Goal: Use online tool/utility: Utilize a website feature to perform a specific function

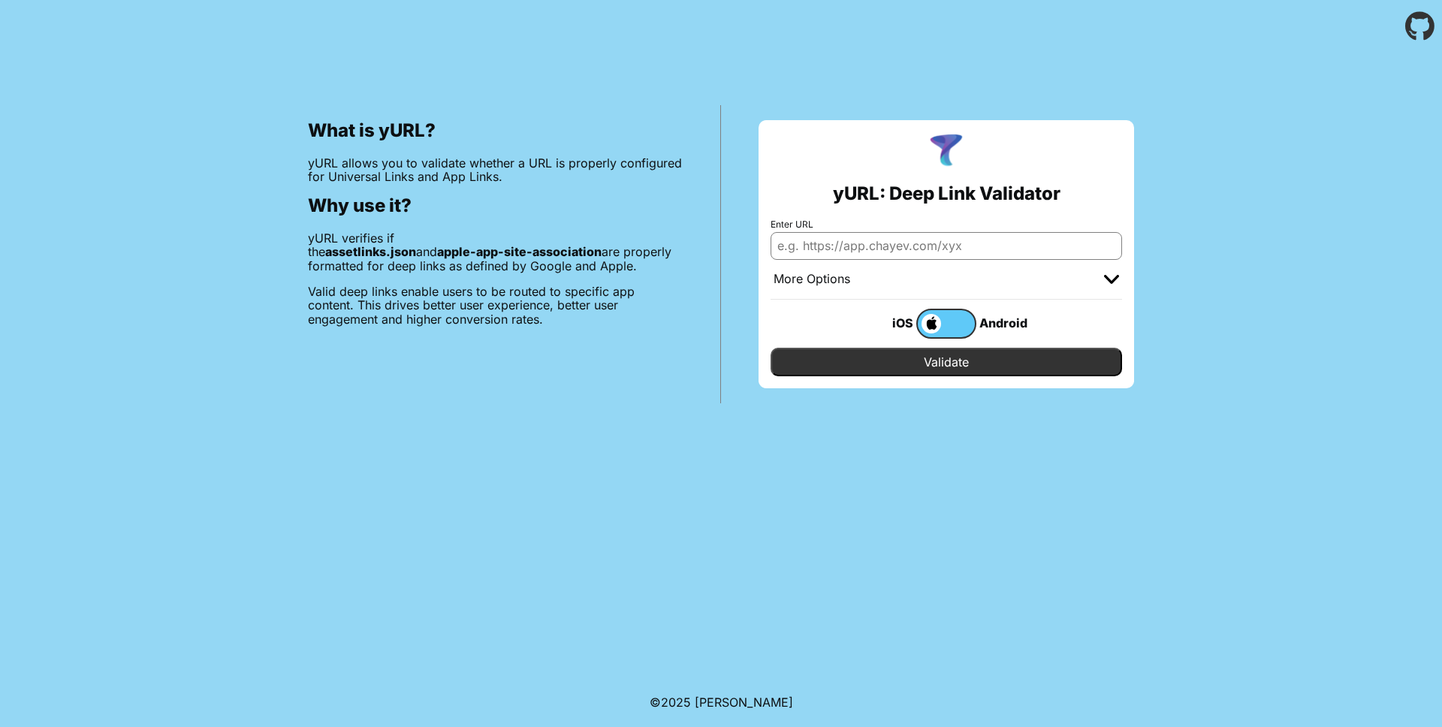
click at [883, 255] on input "Enter URL" at bounding box center [947, 245] width 352 height 27
type input "localhost:3000"
click at [1000, 364] on input "Validate" at bounding box center [947, 362] width 352 height 29
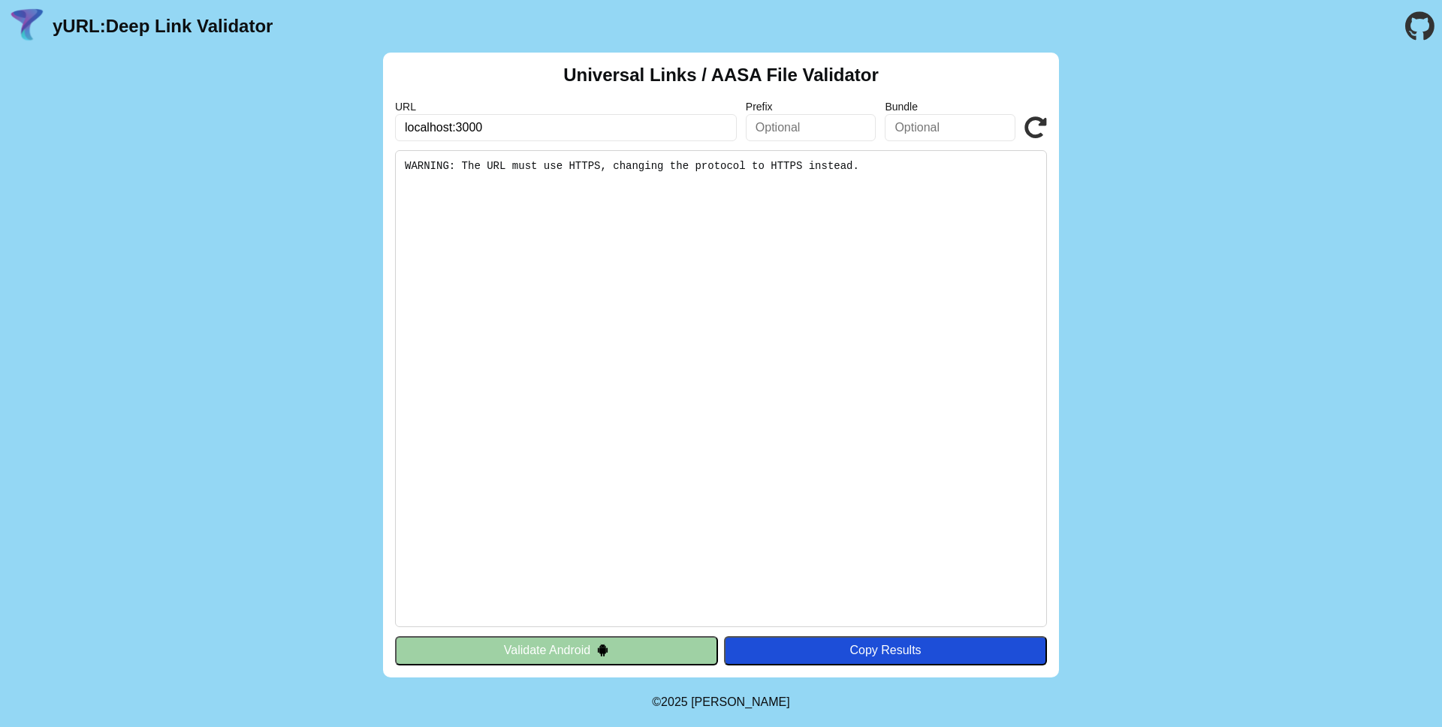
click at [406, 127] on input "localhost:3000" at bounding box center [566, 127] width 342 height 27
type input "[URL]"
click button "Validate" at bounding box center [0, 0] width 0 height 0
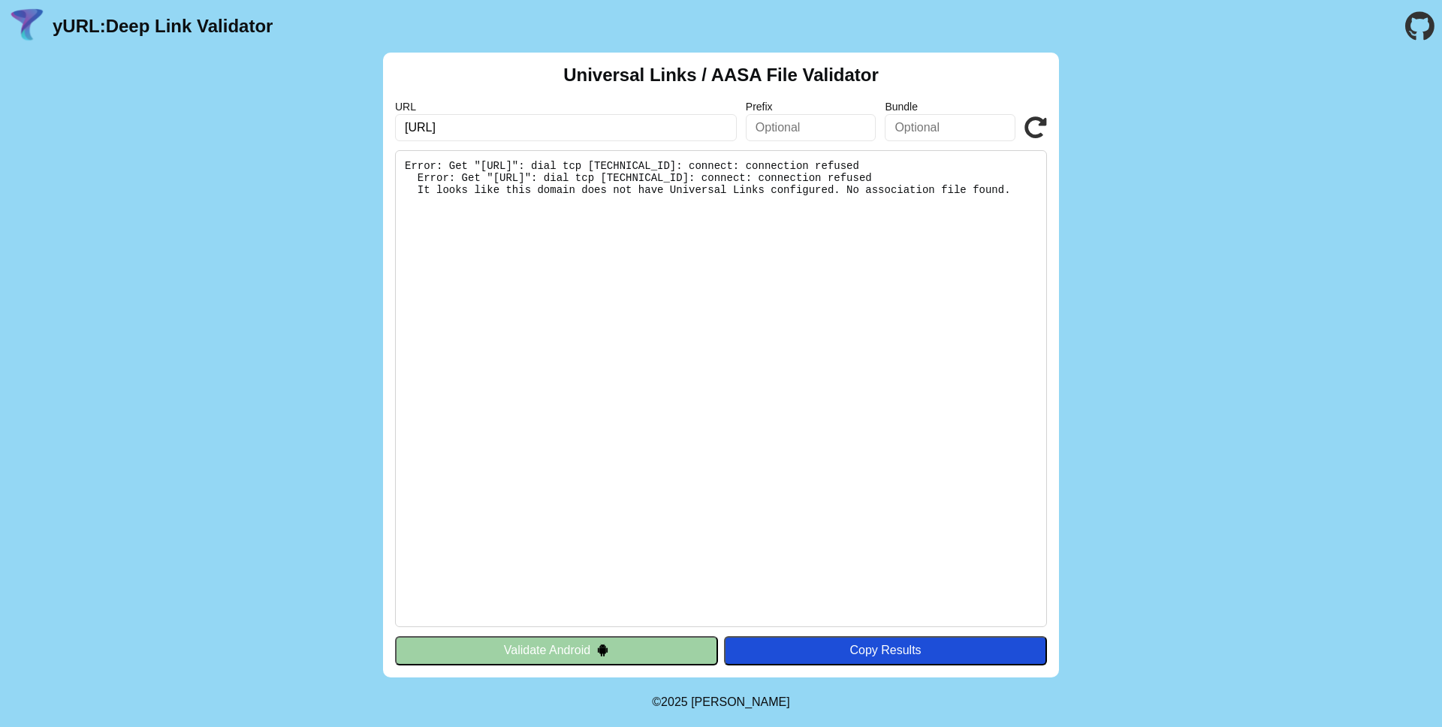
drag, startPoint x: 693, startPoint y: 168, endPoint x: 765, endPoint y: 220, distance: 88.2
click at [765, 220] on pre "Error: Get "https://localhost:3000/.well-known/apple-app-site-association": dia…" at bounding box center [721, 388] width 652 height 477
drag, startPoint x: 780, startPoint y: 220, endPoint x: 659, endPoint y: 162, distance: 133.4
click at [659, 162] on pre "Error: Get "https://localhost:3000/.well-known/apple-app-site-association": dia…" at bounding box center [721, 388] width 652 height 477
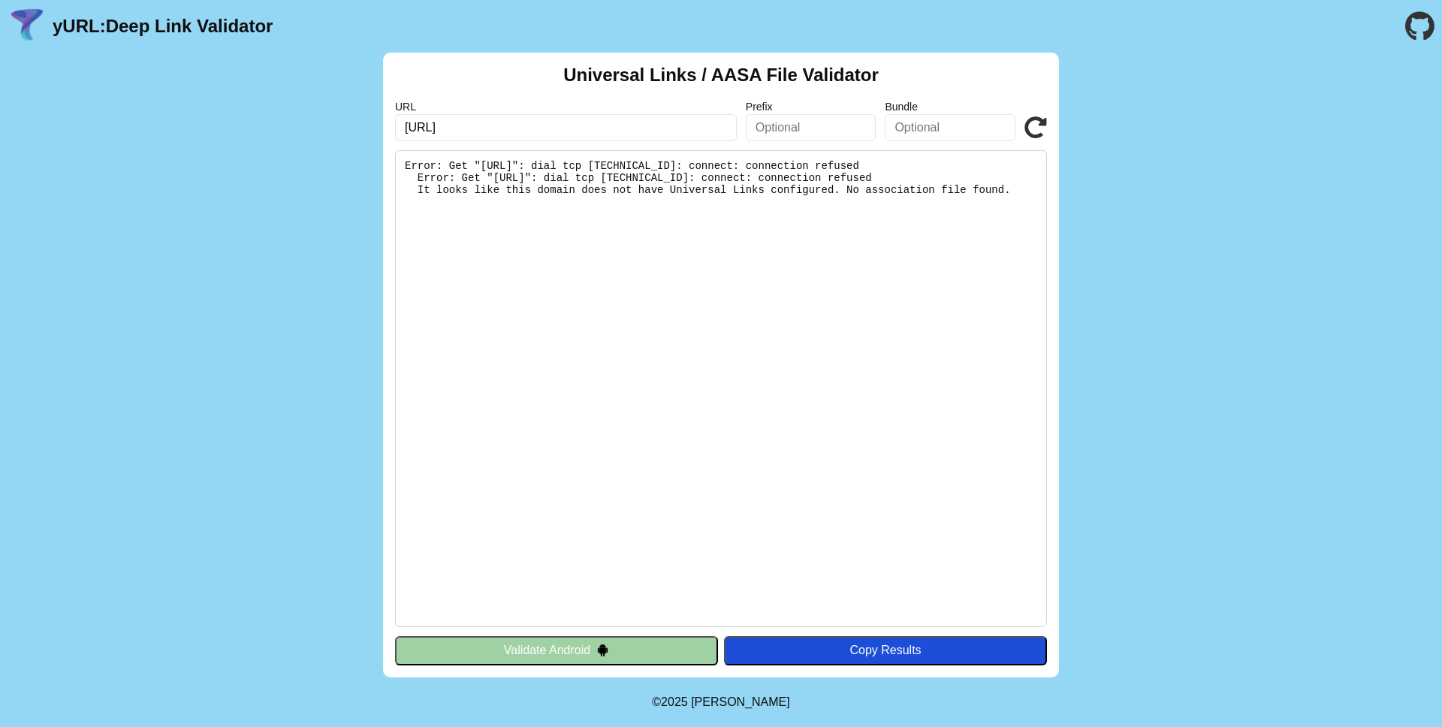
click at [659, 162] on pre "Error: Get "https://localhost:3000/.well-known/apple-app-site-association": dia…" at bounding box center [721, 388] width 652 height 477
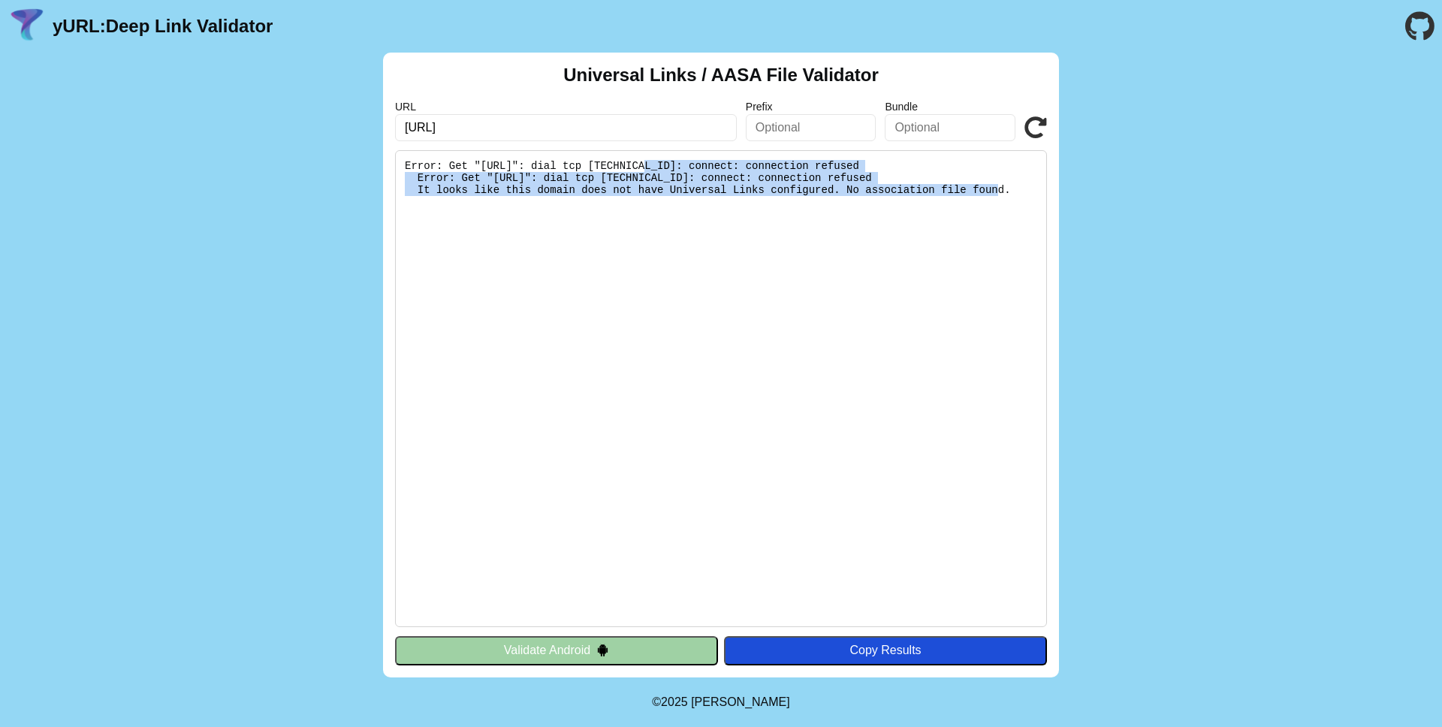
drag, startPoint x: 659, startPoint y: 162, endPoint x: 756, endPoint y: 208, distance: 107.2
click at [756, 207] on pre "Error: Get "https://localhost:3000/.well-known/apple-app-site-association": dia…" at bounding box center [721, 388] width 652 height 477
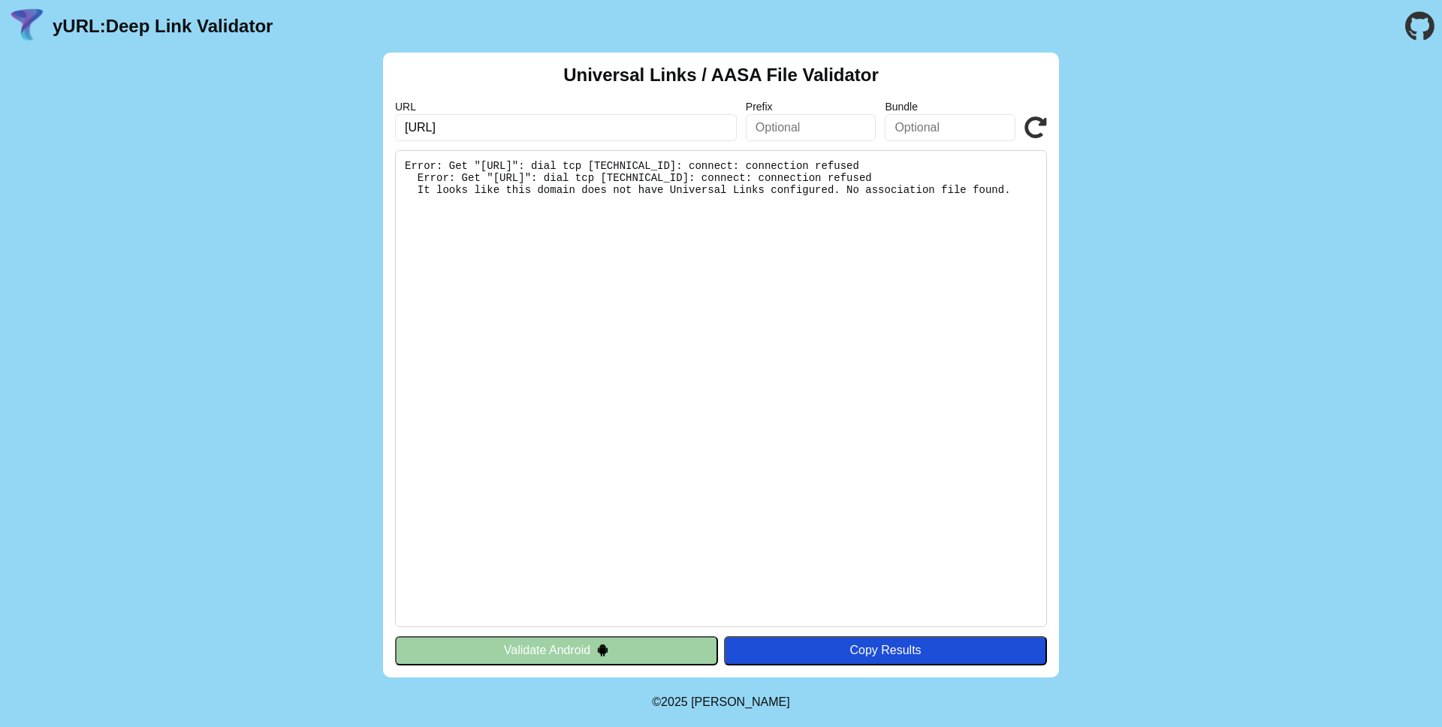
click at [756, 208] on pre "Error: Get "https://localhost:3000/.well-known/apple-app-site-association": dia…" at bounding box center [721, 388] width 652 height 477
drag, startPoint x: 777, startPoint y: 218, endPoint x: 665, endPoint y: 160, distance: 125.3
click at [665, 160] on pre "Error: Get "[URL]": dial tcp [TECHNICAL_ID]: connect: connection refused Error:…" at bounding box center [721, 388] width 652 height 477
click at [665, 160] on pre "Error: Get "https://localhost:3000/.well-known/apple-app-site-association": dia…" at bounding box center [721, 388] width 652 height 477
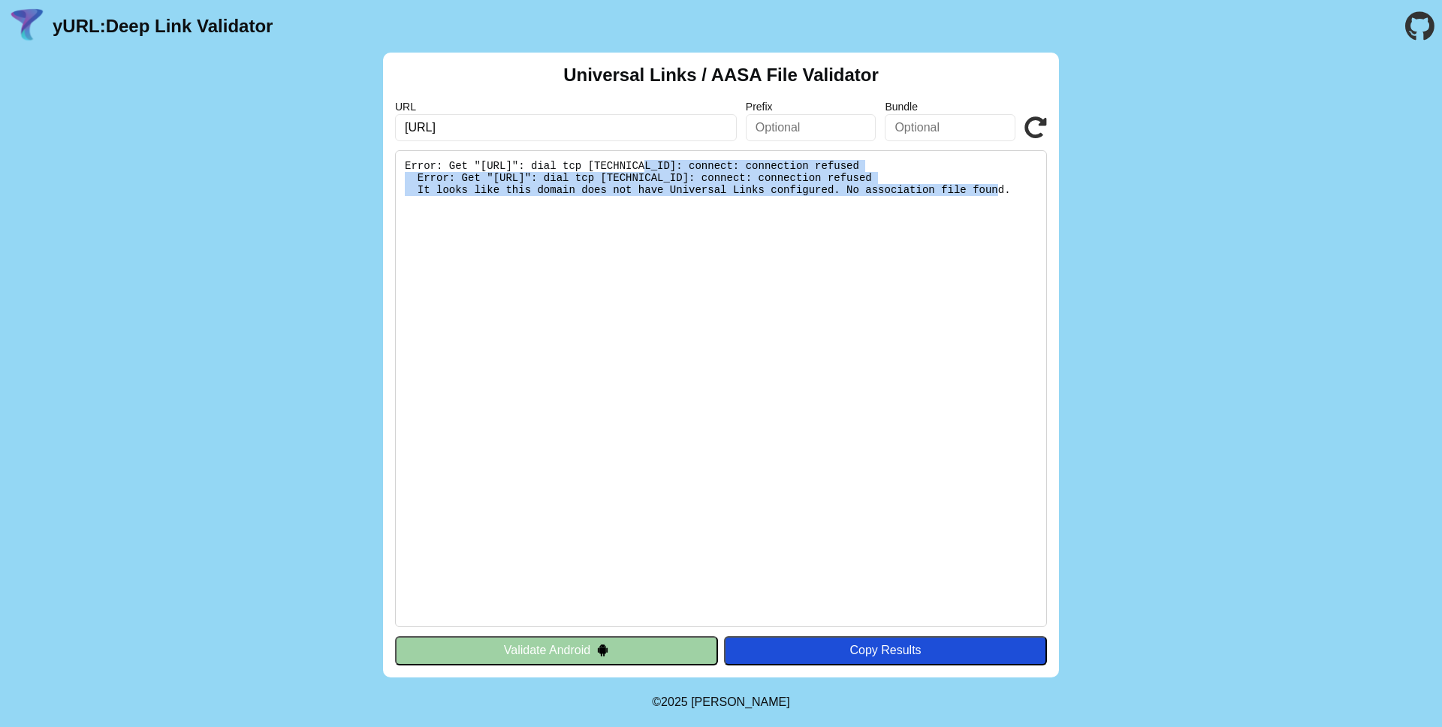
drag, startPoint x: 665, startPoint y: 160, endPoint x: 755, endPoint y: 206, distance: 100.4
click at [755, 205] on pre "Error: Get "https://localhost:3000/.well-known/apple-app-site-association": dia…" at bounding box center [721, 388] width 652 height 477
click at [755, 206] on pre "Error: Get "https://localhost:3000/.well-known/apple-app-site-association": dia…" at bounding box center [721, 388] width 652 height 477
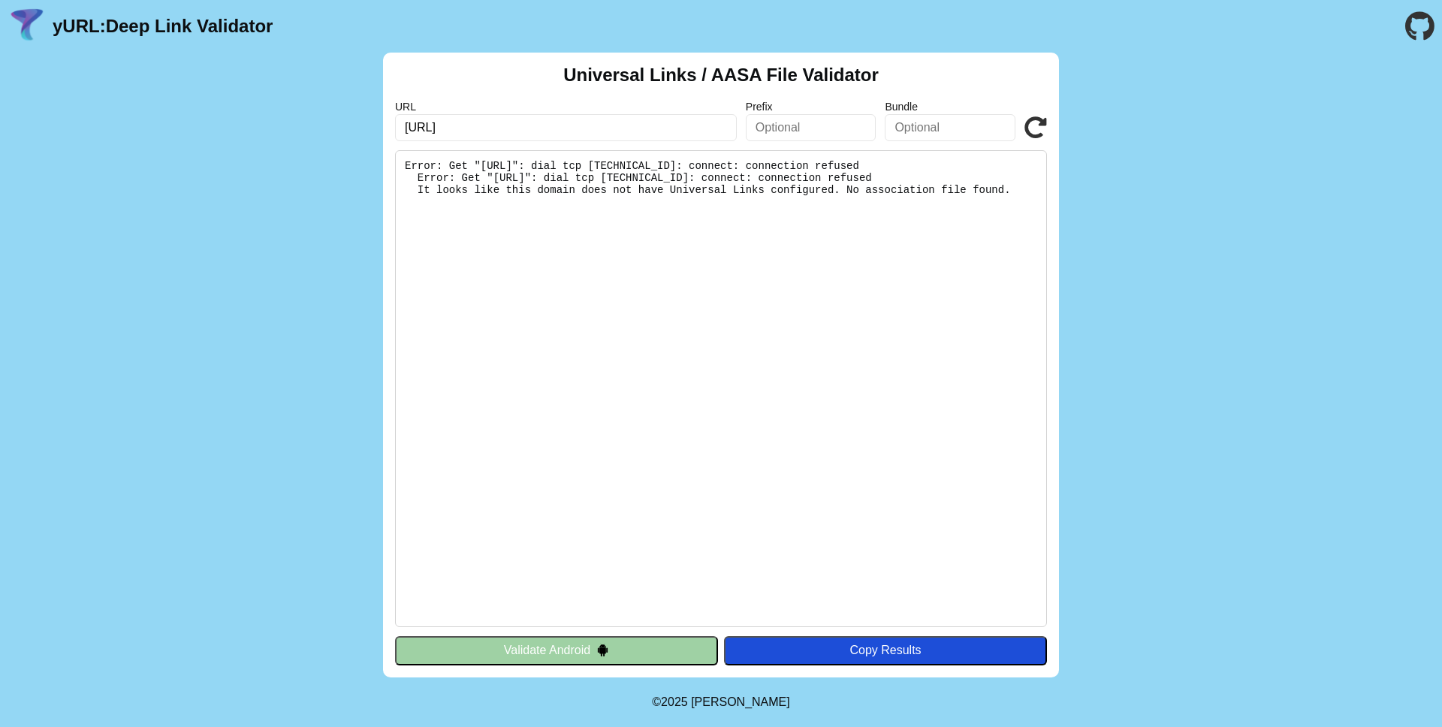
click at [597, 134] on input "https://localhost:3000" at bounding box center [566, 127] width 342 height 27
type input "[URL]"
click at [1028, 120] on icon at bounding box center [1035, 127] width 23 height 23
click at [1037, 125] on icon at bounding box center [1035, 127] width 23 height 23
click at [680, 658] on button "Validate Android" at bounding box center [556, 650] width 323 height 29
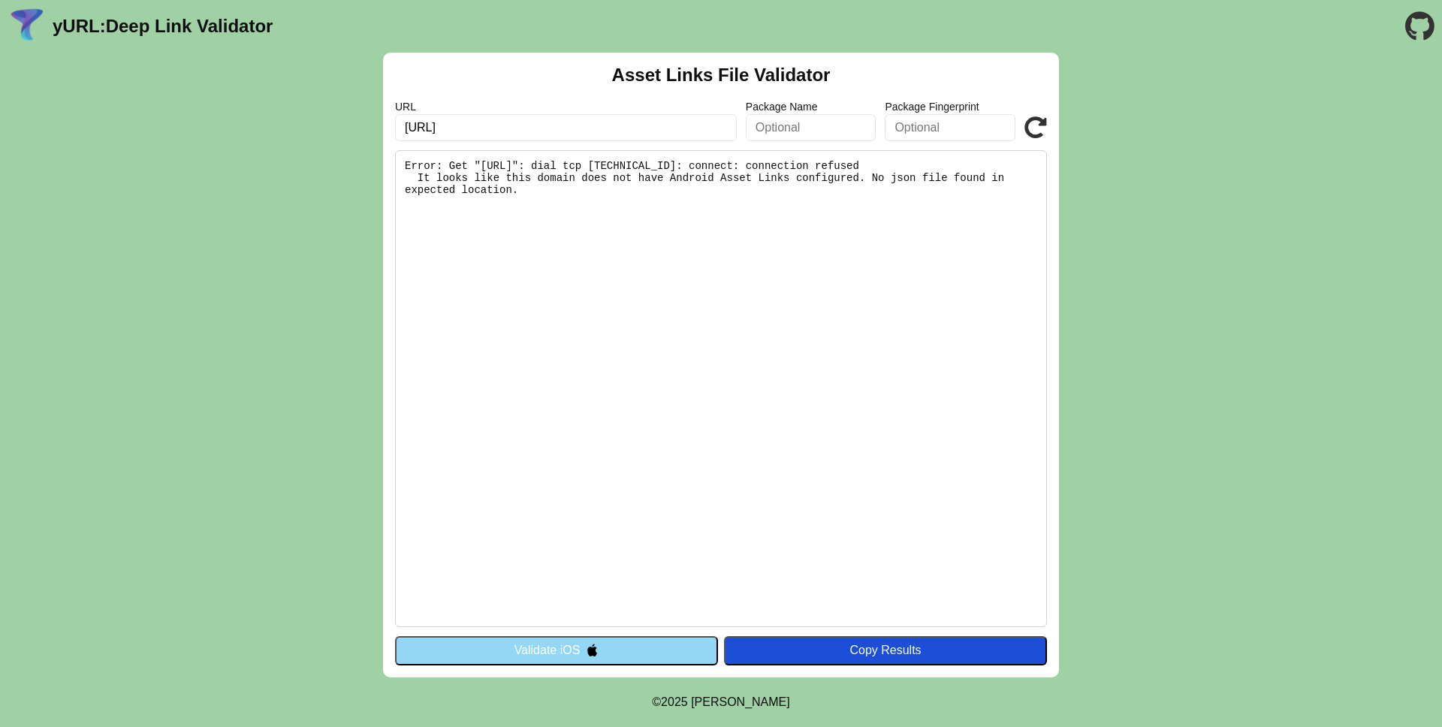
click at [671, 657] on button "Validate iOS" at bounding box center [556, 650] width 323 height 29
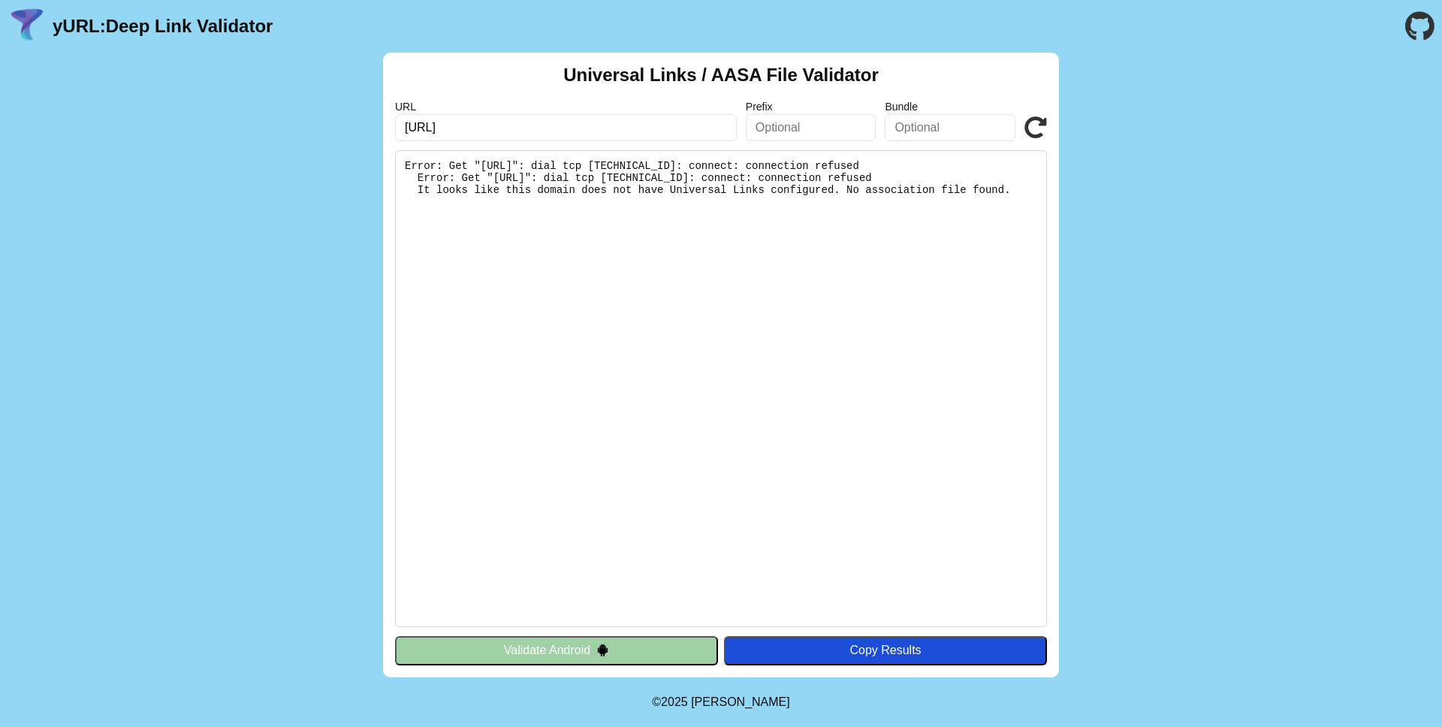
click at [565, 122] on input "https://localhost:3000/" at bounding box center [566, 127] width 342 height 27
click at [548, 119] on input "https://localhost:3000/" at bounding box center [566, 127] width 342 height 27
click at [548, 128] on input "https://localhost:3000/" at bounding box center [566, 127] width 342 height 27
drag, startPoint x: 552, startPoint y: 127, endPoint x: 488, endPoint y: 127, distance: 63.8
click at [488, 127] on input "https://localhost:3000/" at bounding box center [566, 127] width 342 height 27
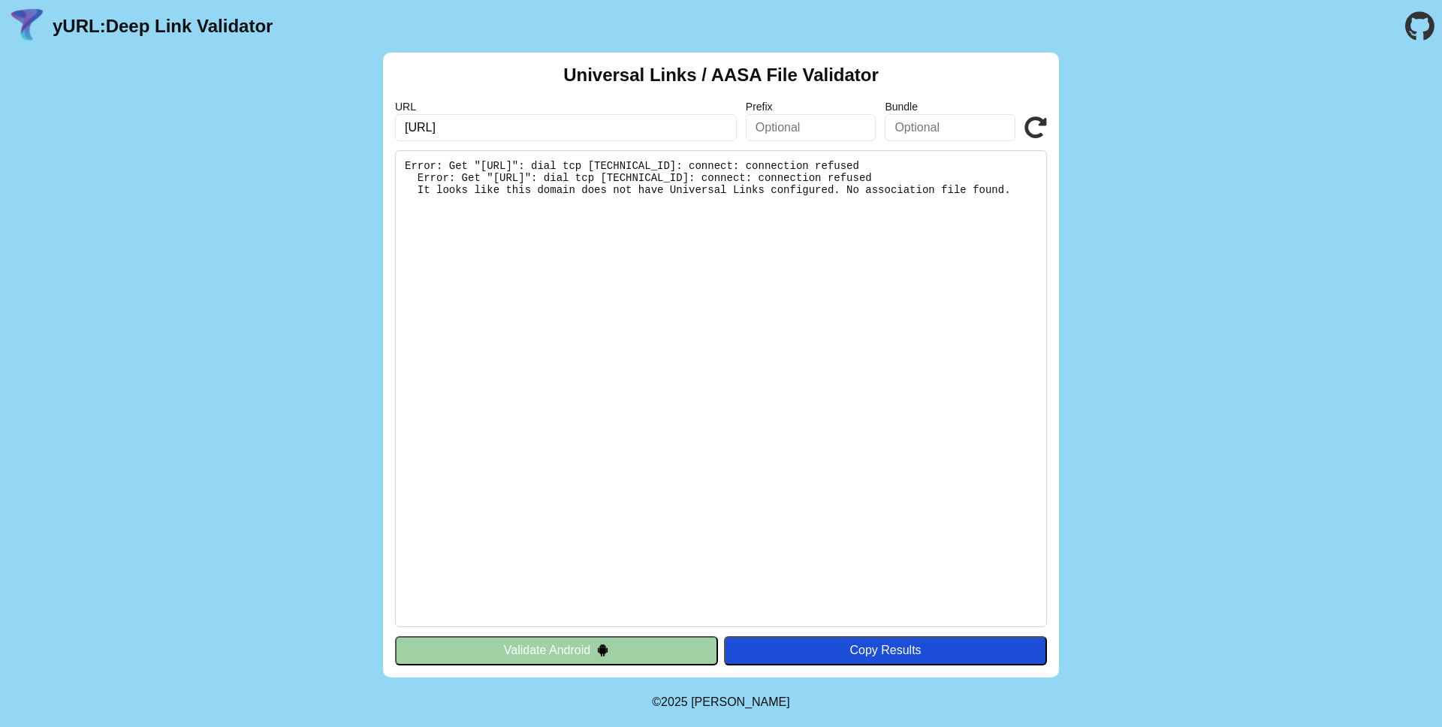
type input "https://localhost"
click button "Validate" at bounding box center [0, 0] width 0 height 0
click at [1033, 136] on icon at bounding box center [1035, 127] width 23 height 23
type input "google.com"
click at [1027, 131] on icon at bounding box center [1035, 127] width 23 height 23
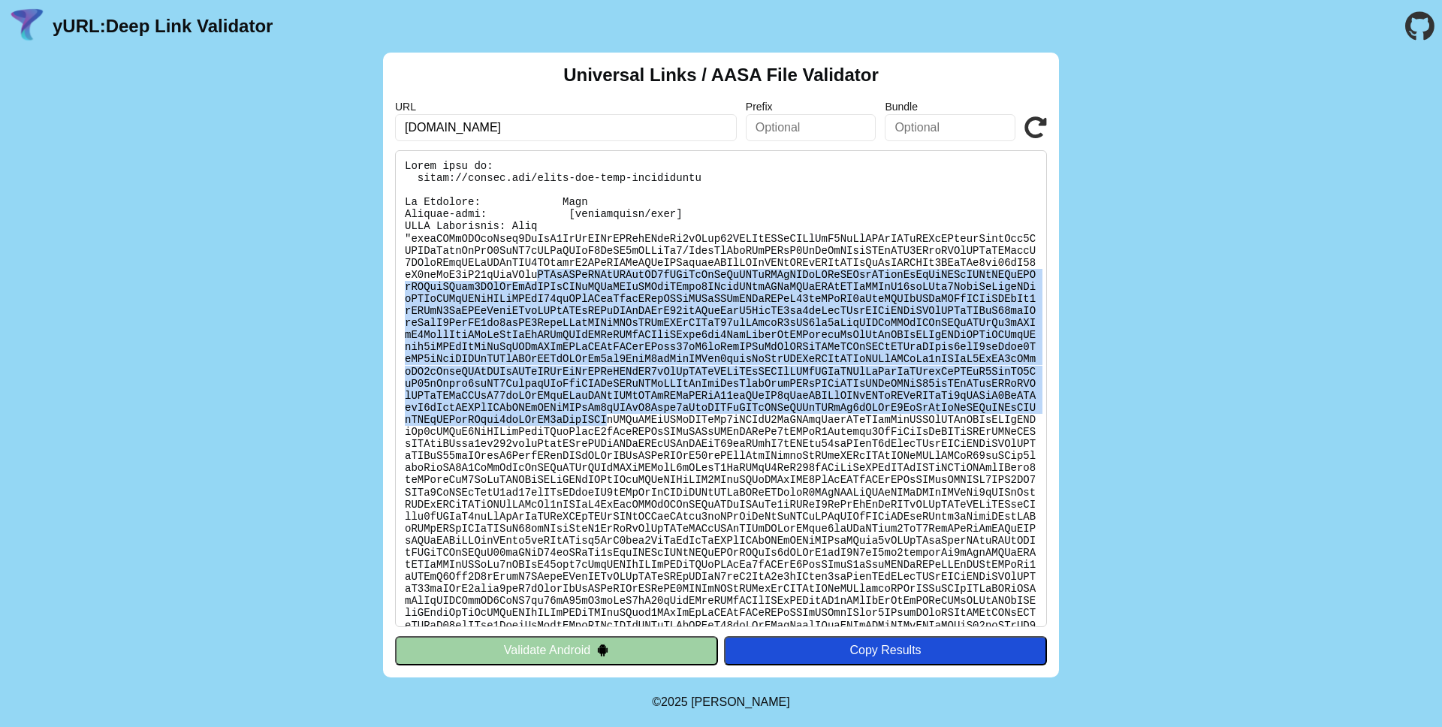
drag, startPoint x: 560, startPoint y: 270, endPoint x: 709, endPoint y: 424, distance: 215.1
click at [708, 424] on pre at bounding box center [721, 388] width 652 height 477
click at [709, 424] on pre at bounding box center [721, 388] width 652 height 477
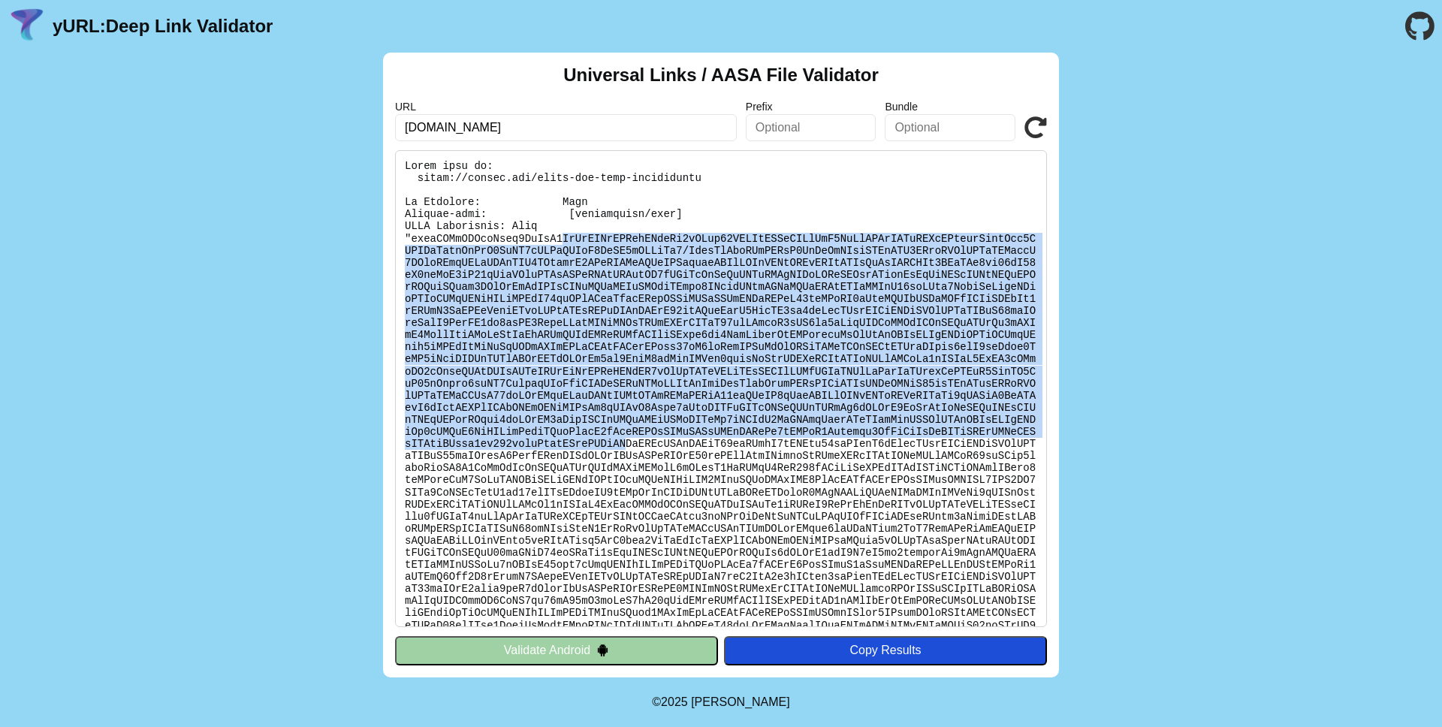
drag, startPoint x: 734, startPoint y: 439, endPoint x: 562, endPoint y: 241, distance: 262.5
click at [562, 241] on pre at bounding box center [721, 388] width 652 height 477
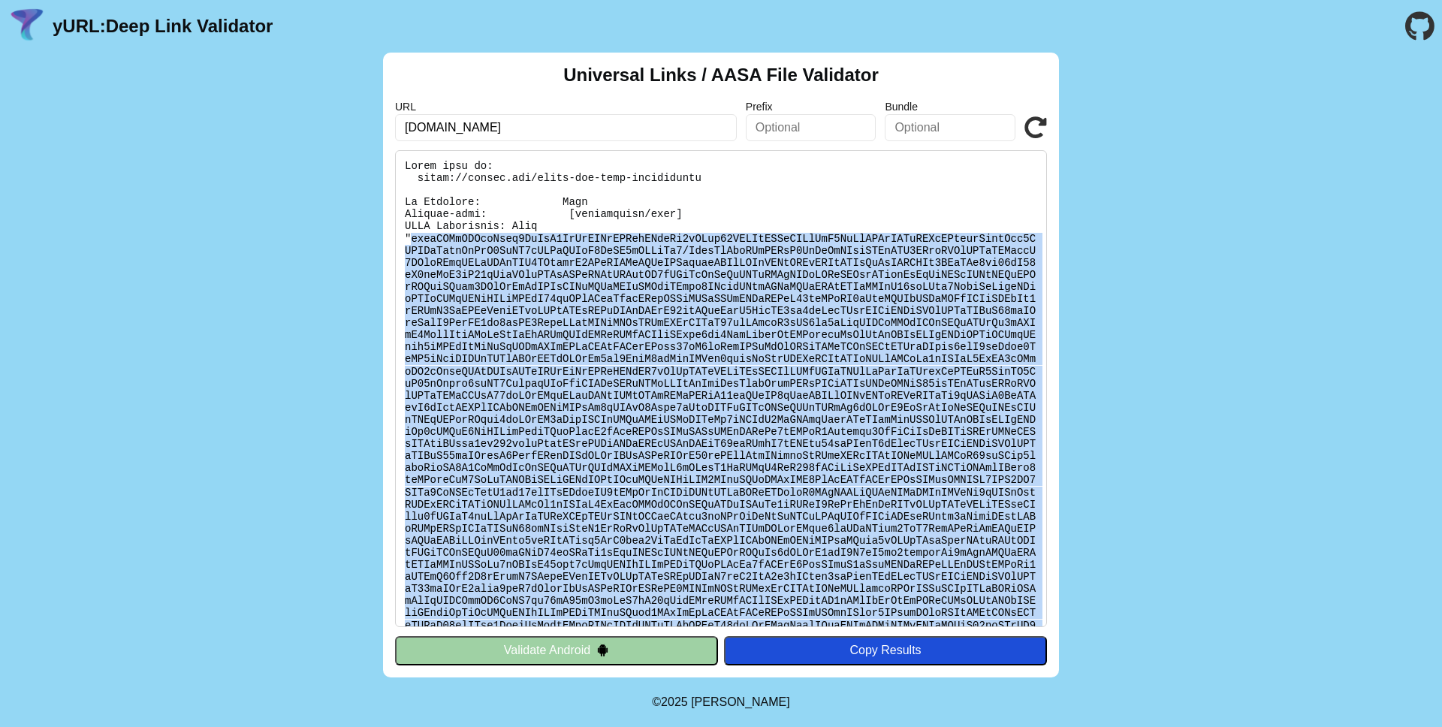
drag, startPoint x: 562, startPoint y: 241, endPoint x: 686, endPoint y: 424, distance: 221.0
click at [685, 423] on pre at bounding box center [721, 388] width 652 height 477
click at [686, 424] on pre at bounding box center [721, 388] width 652 height 477
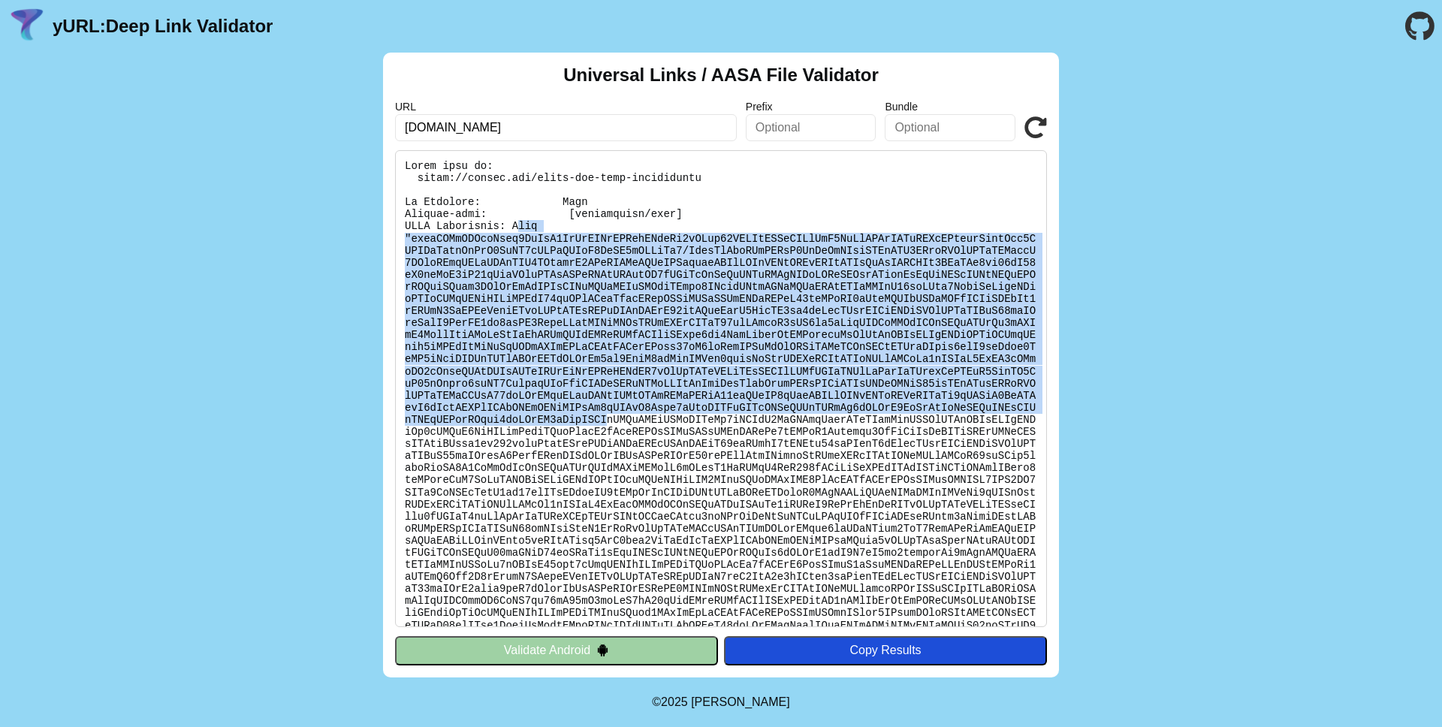
drag, startPoint x: 705, startPoint y: 424, endPoint x: 515, endPoint y: 231, distance: 270.3
click at [515, 231] on pre at bounding box center [721, 388] width 652 height 477
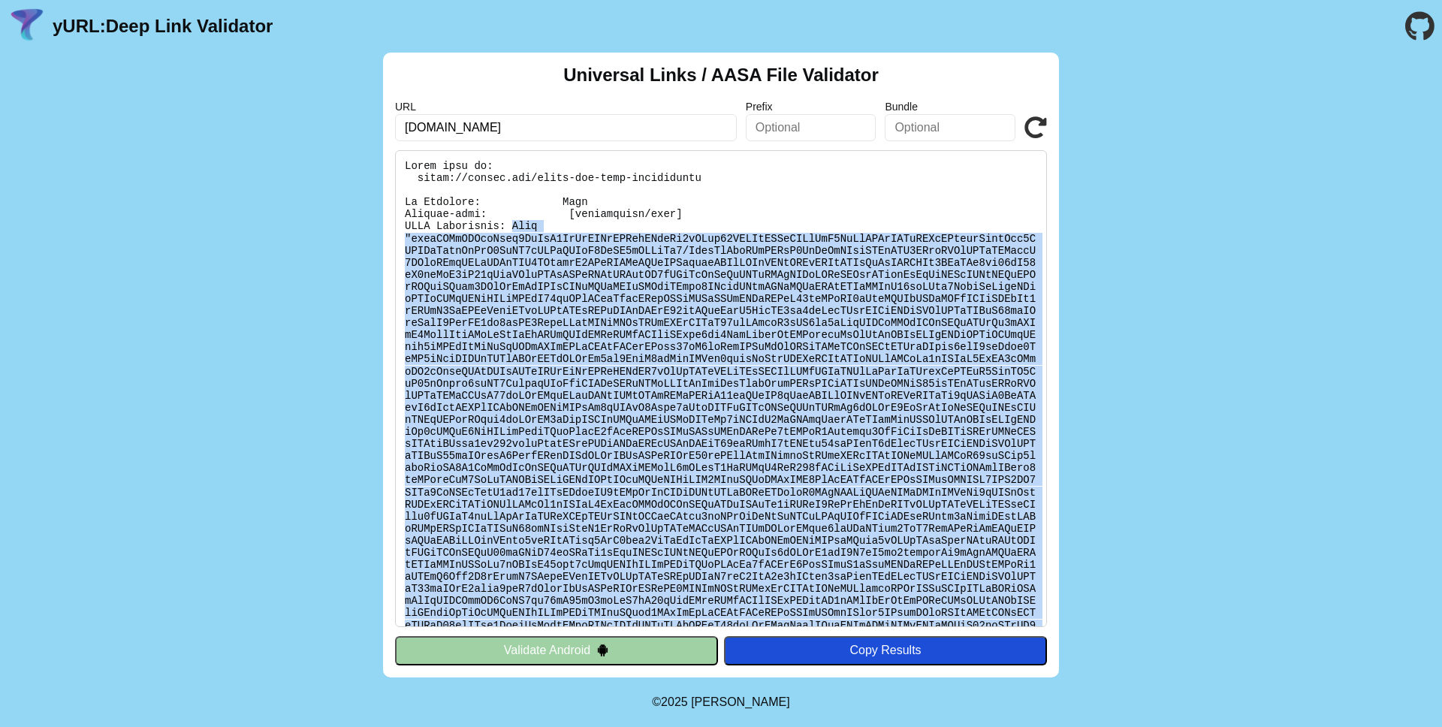
drag, startPoint x: 515, startPoint y: 231, endPoint x: 631, endPoint y: 406, distance: 209.8
click at [629, 405] on pre at bounding box center [721, 388] width 652 height 477
click at [631, 406] on pre at bounding box center [721, 388] width 652 height 477
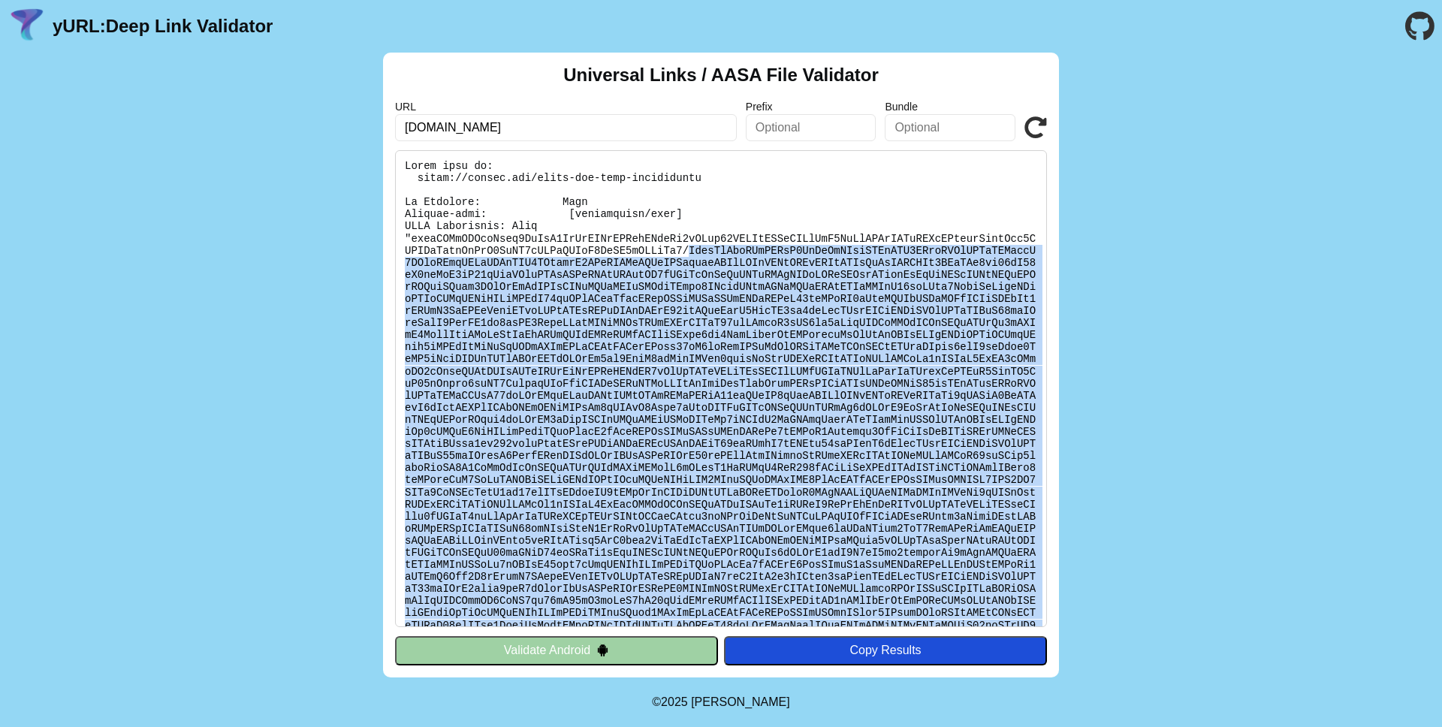
drag, startPoint x: 632, startPoint y: 406, endPoint x: 520, endPoint y: 261, distance: 182.1
click at [520, 261] on pre at bounding box center [721, 388] width 652 height 477
drag, startPoint x: 520, startPoint y: 261, endPoint x: 614, endPoint y: 385, distance: 154.9
click at [614, 385] on pre at bounding box center [721, 388] width 652 height 477
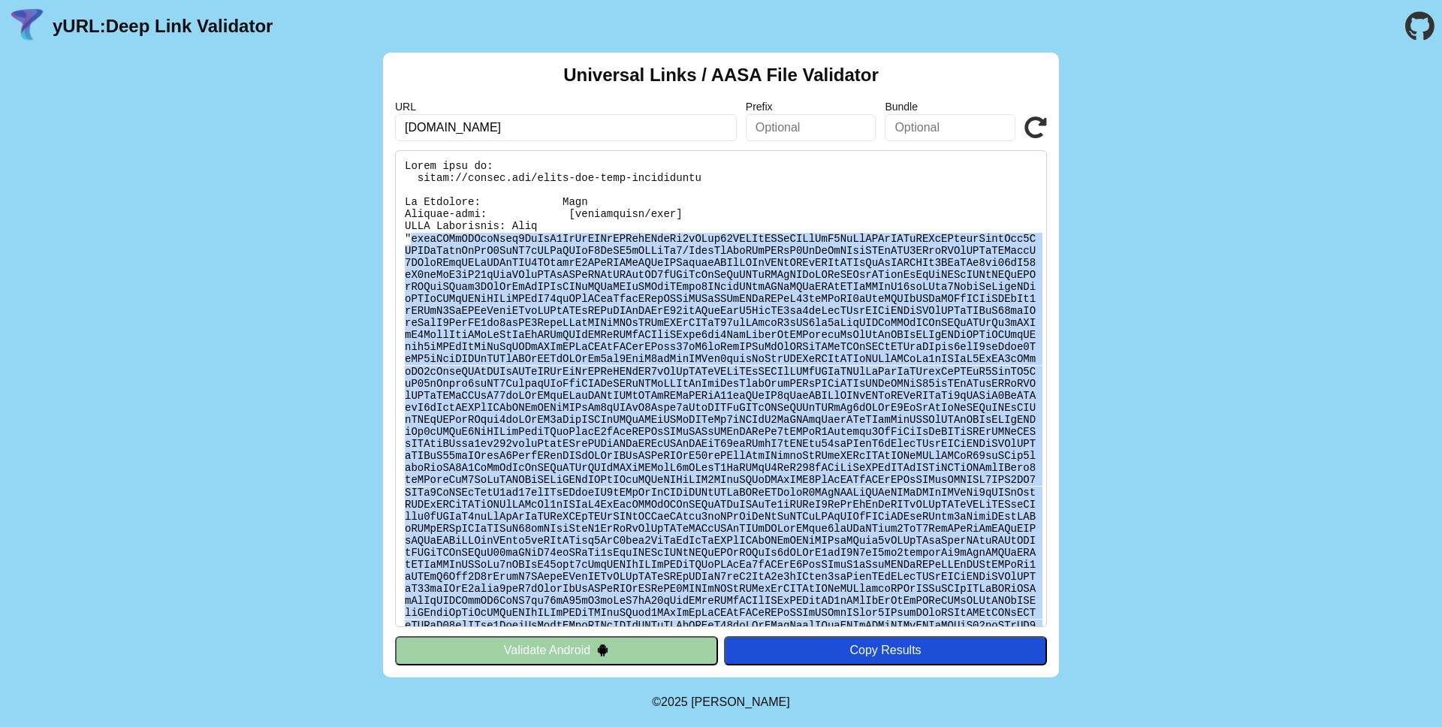
drag, startPoint x: 650, startPoint y: 398, endPoint x: 534, endPoint y: 240, distance: 196.2
click at [534, 240] on pre at bounding box center [721, 388] width 652 height 477
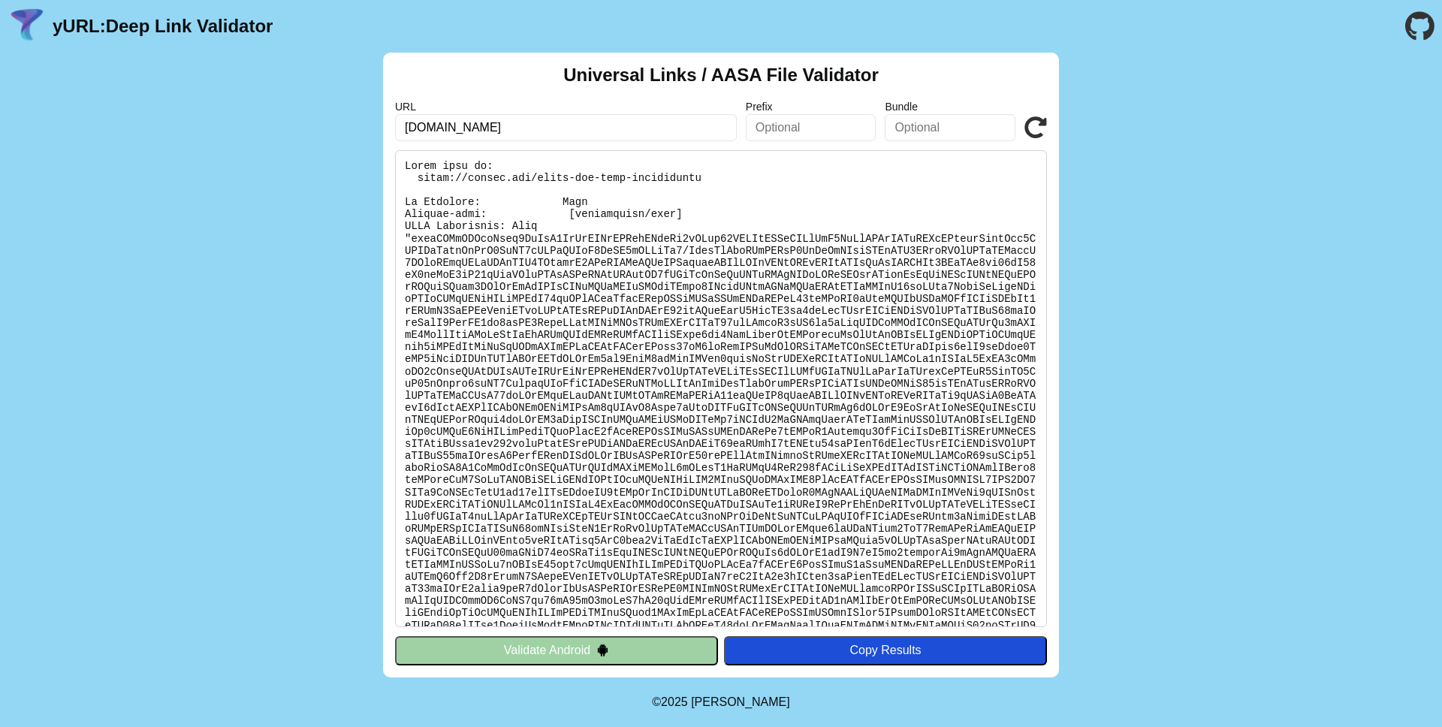
click at [534, 237] on pre at bounding box center [721, 388] width 652 height 477
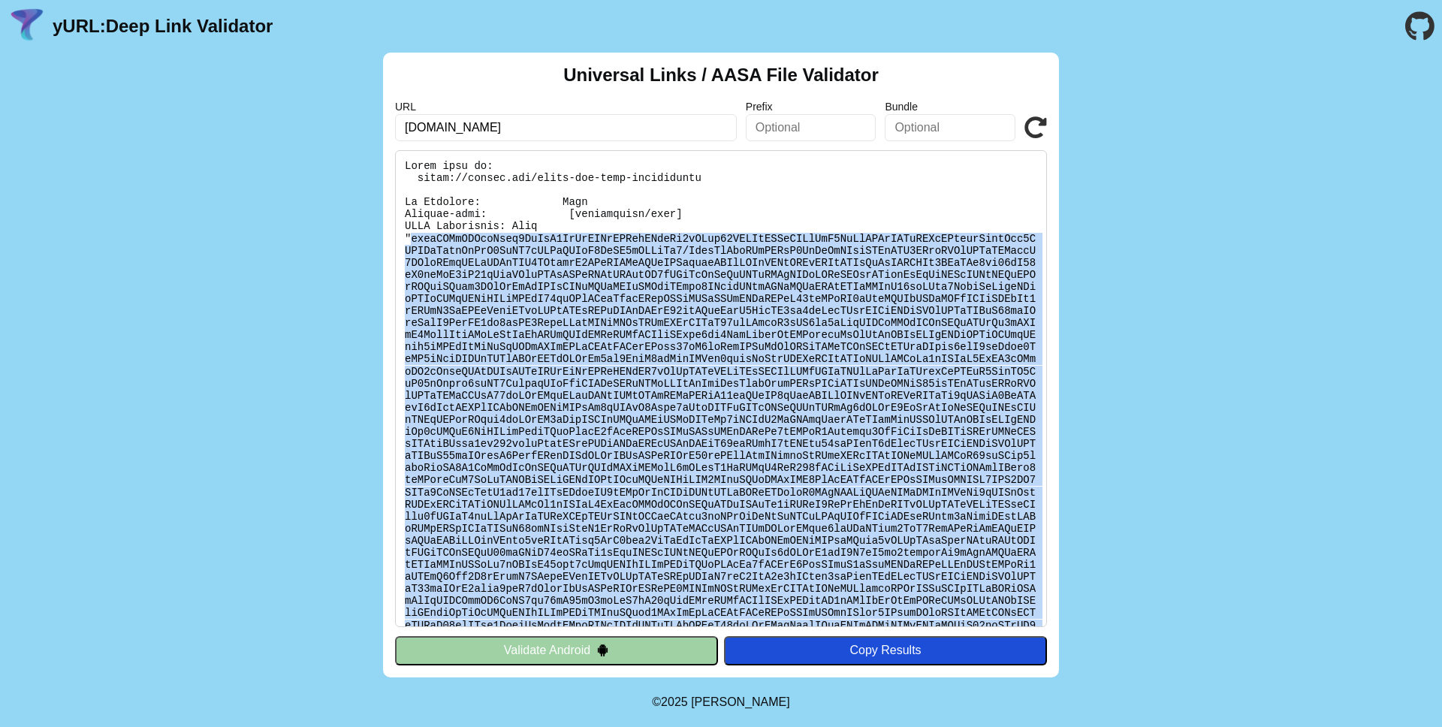
drag, startPoint x: 534, startPoint y: 237, endPoint x: 593, endPoint y: 394, distance: 167.1
click at [593, 394] on pre at bounding box center [721, 388] width 652 height 477
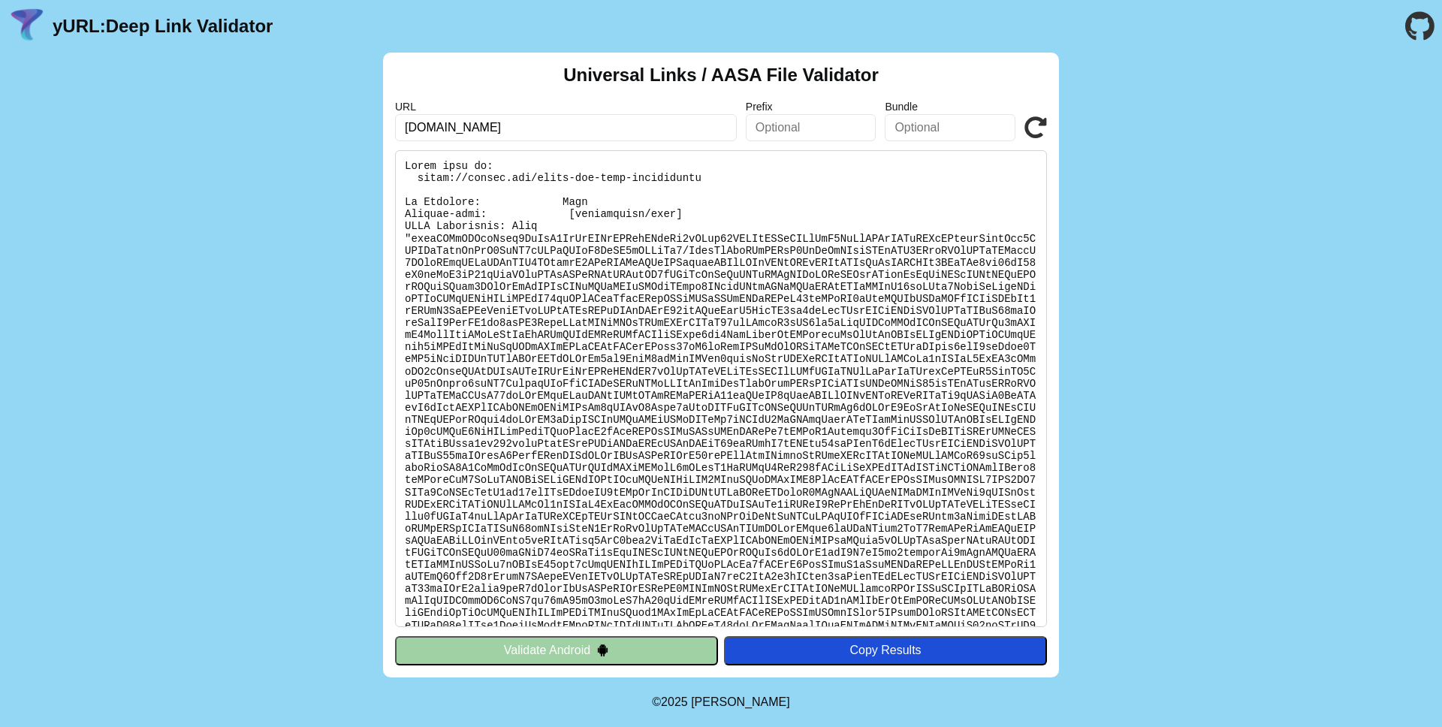
drag, startPoint x: 488, startPoint y: 131, endPoint x: 373, endPoint y: 130, distance: 115.7
click at [373, 130] on div "Universal Links / AASA File Validator URL google.com Prefix Bundle Validate Val…" at bounding box center [721, 365] width 1442 height 625
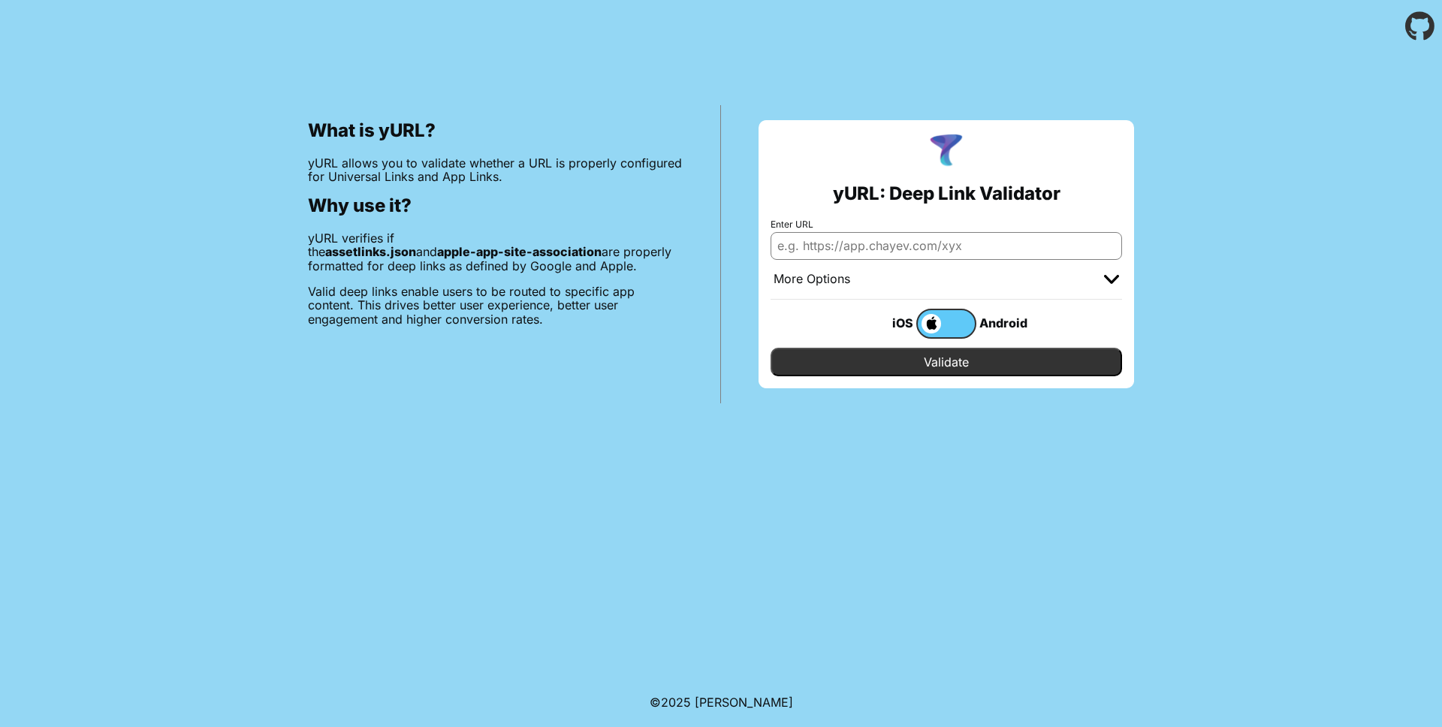
paste input "[URL][DOMAIN_NAME]"
type input "[URL][DOMAIN_NAME]"
click at [1072, 359] on input "Validate" at bounding box center [947, 362] width 352 height 29
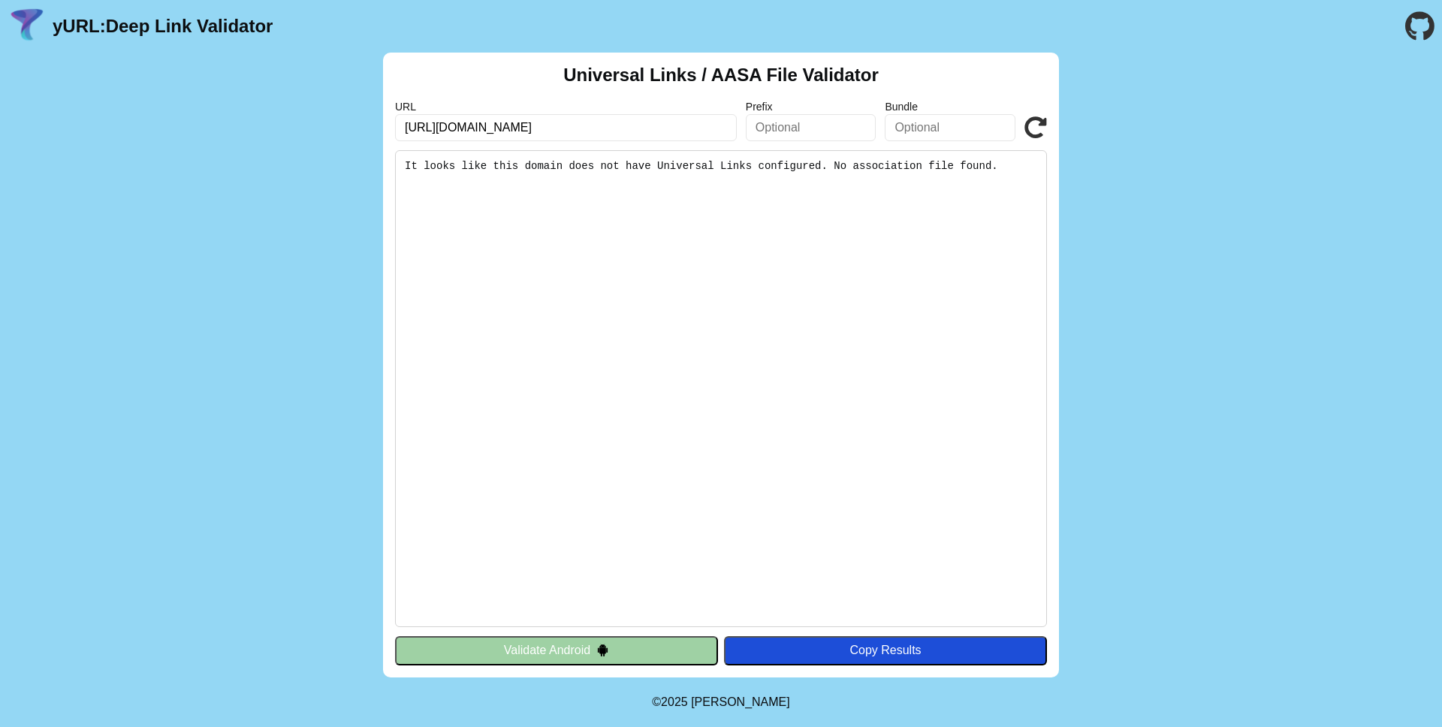
click at [651, 130] on input "[URL][DOMAIN_NAME]" at bounding box center [566, 127] width 342 height 27
click at [658, 130] on input "[URL][DOMAIN_NAME]" at bounding box center [566, 127] width 342 height 27
click at [680, 646] on button "Validate Android" at bounding box center [556, 650] width 323 height 29
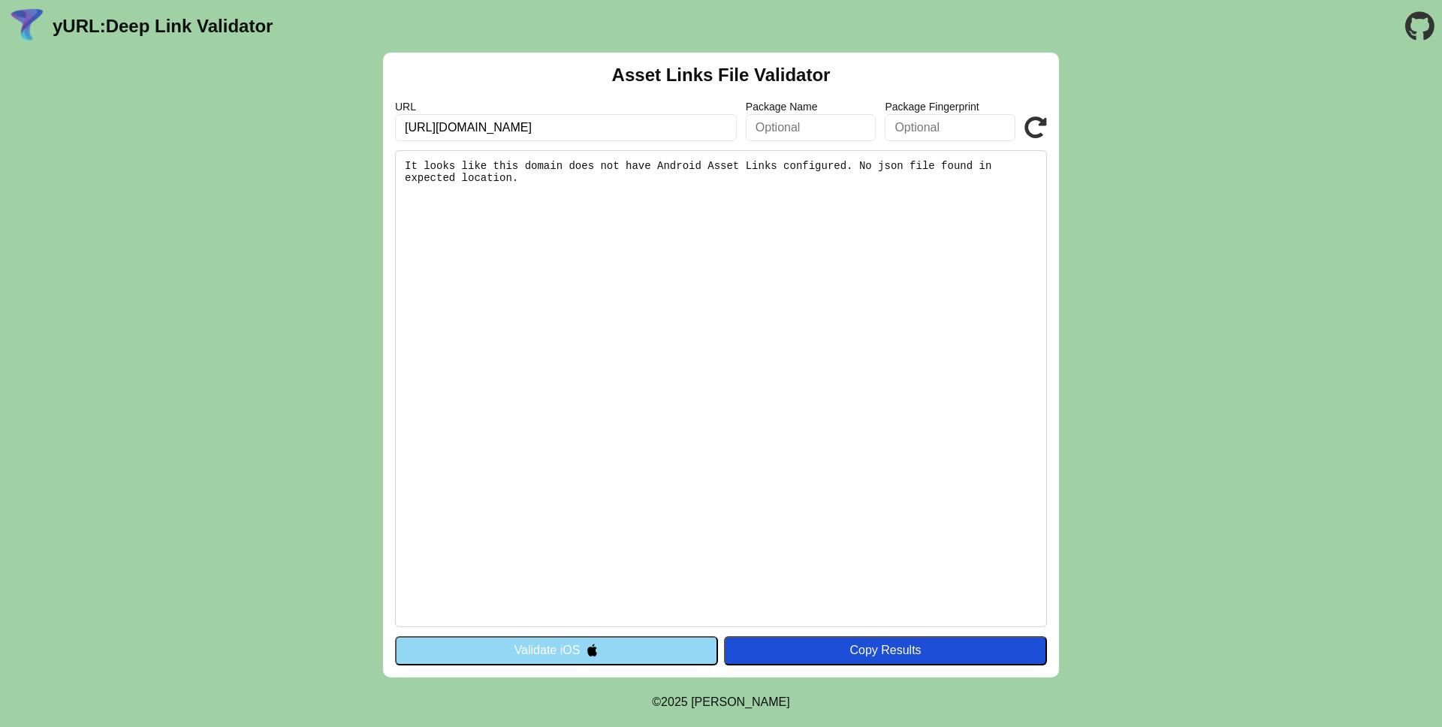
click at [638, 129] on input "[URL][DOMAIN_NAME]" at bounding box center [566, 127] width 342 height 27
click button "Validate" at bounding box center [0, 0] width 0 height 0
click at [637, 129] on input "[URL][DOMAIN_NAME]" at bounding box center [566, 127] width 342 height 27
type input "[URL][DOMAIN_NAME]"
click at [1020, 134] on div "URL [URL][DOMAIN_NAME] Package Name Package Fingerprint Validate" at bounding box center [721, 121] width 652 height 41
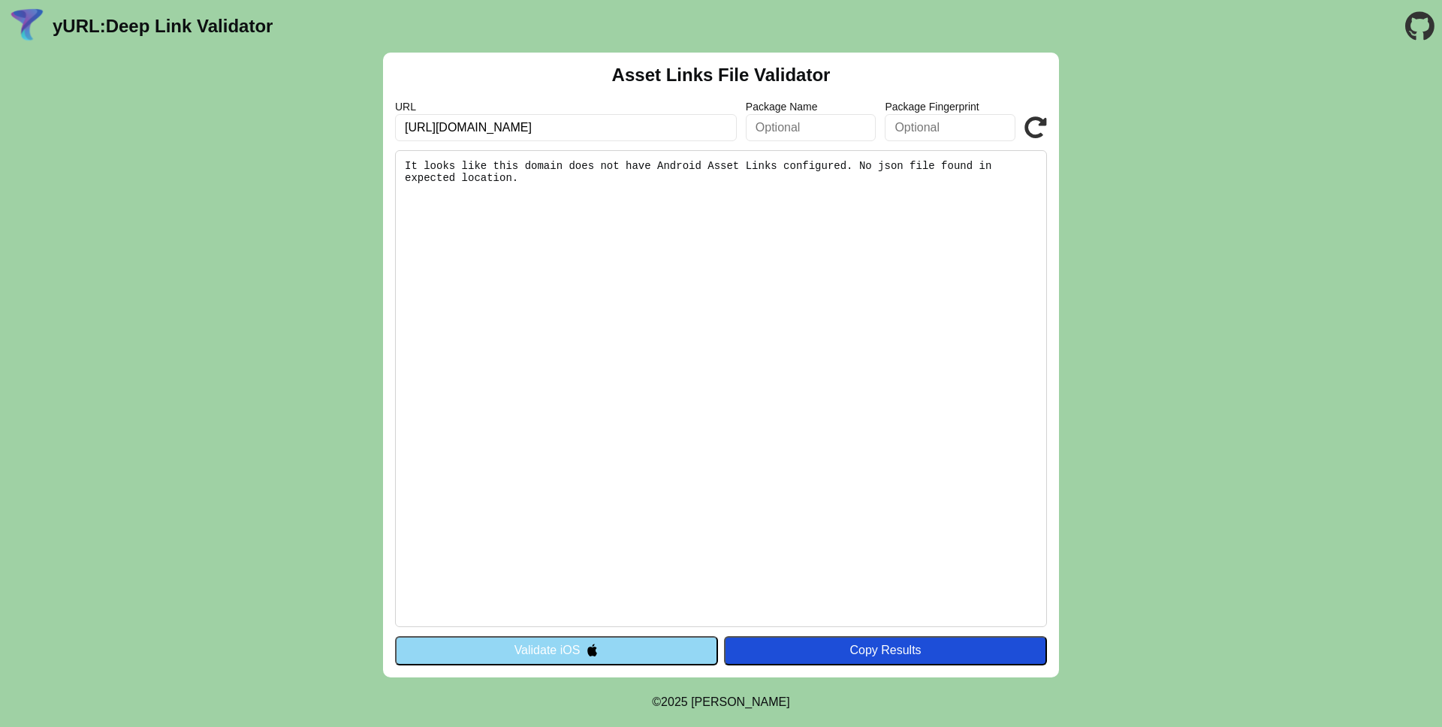
click at [1042, 130] on icon at bounding box center [1035, 127] width 23 height 23
click at [1040, 130] on icon at bounding box center [1035, 127] width 23 height 23
click at [630, 127] on input "[URL][DOMAIN_NAME]" at bounding box center [566, 127] width 342 height 27
click at [617, 647] on button "Validate iOS" at bounding box center [556, 650] width 323 height 29
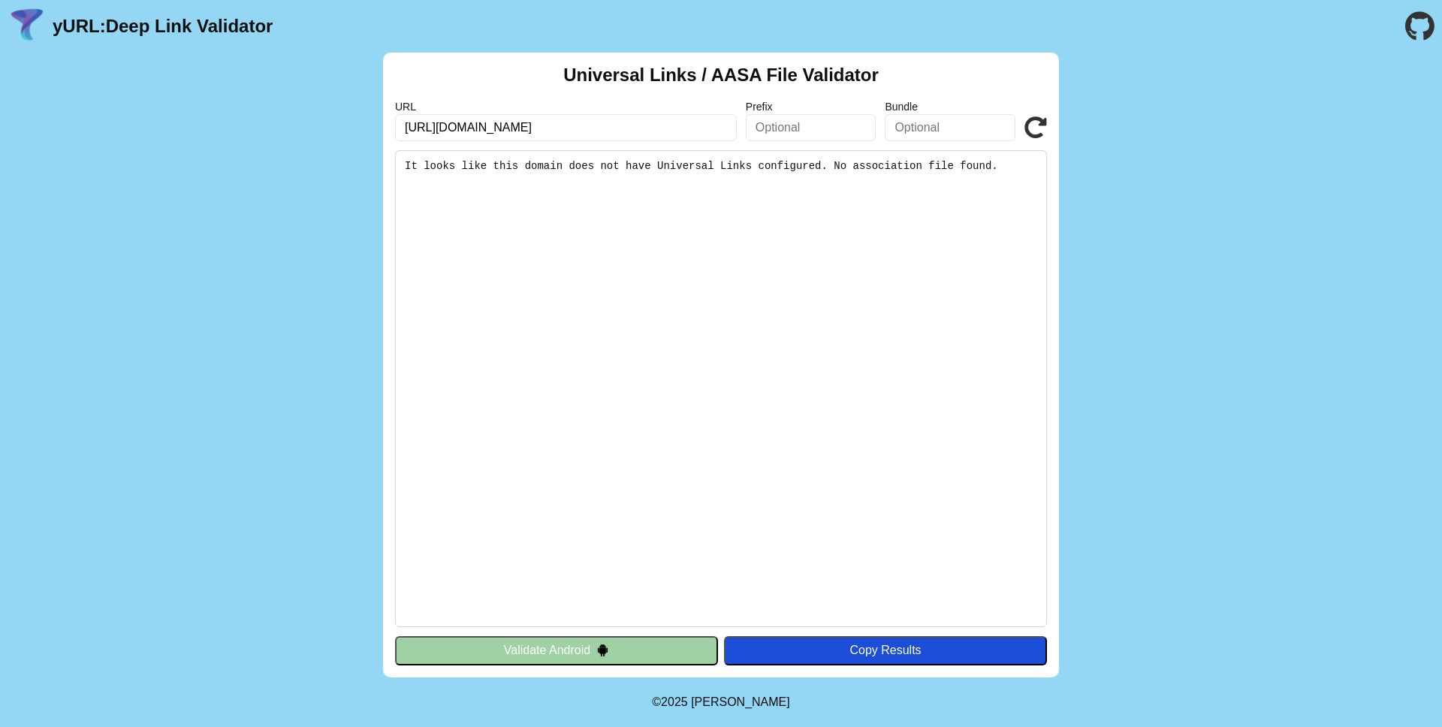
click at [1035, 130] on icon at bounding box center [1035, 127] width 23 height 23
click at [594, 125] on input "[URL][DOMAIN_NAME]" at bounding box center [566, 127] width 342 height 27
click at [608, 125] on input "https://web.test.payitforward.io/test" at bounding box center [566, 127] width 342 height 27
click at [614, 125] on input "https://web.test.payitforward.io/test" at bounding box center [566, 127] width 342 height 27
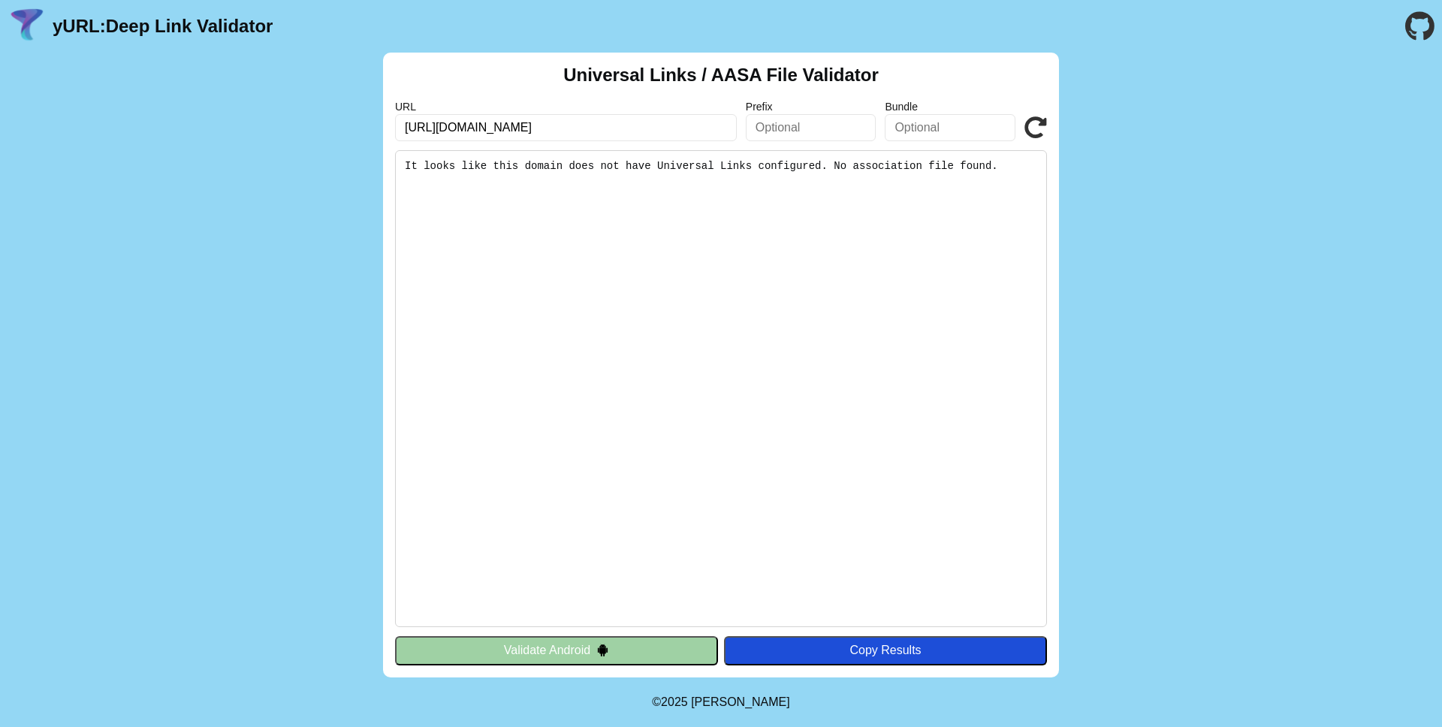
click at [1039, 134] on icon at bounding box center [1035, 127] width 23 height 23
click at [1038, 133] on icon at bounding box center [1035, 127] width 23 height 23
click at [643, 129] on input "[URL][DOMAIN_NAME]" at bounding box center [566, 127] width 342 height 27
click at [578, 130] on input "[URL][DOMAIN_NAME]" at bounding box center [566, 127] width 342 height 27
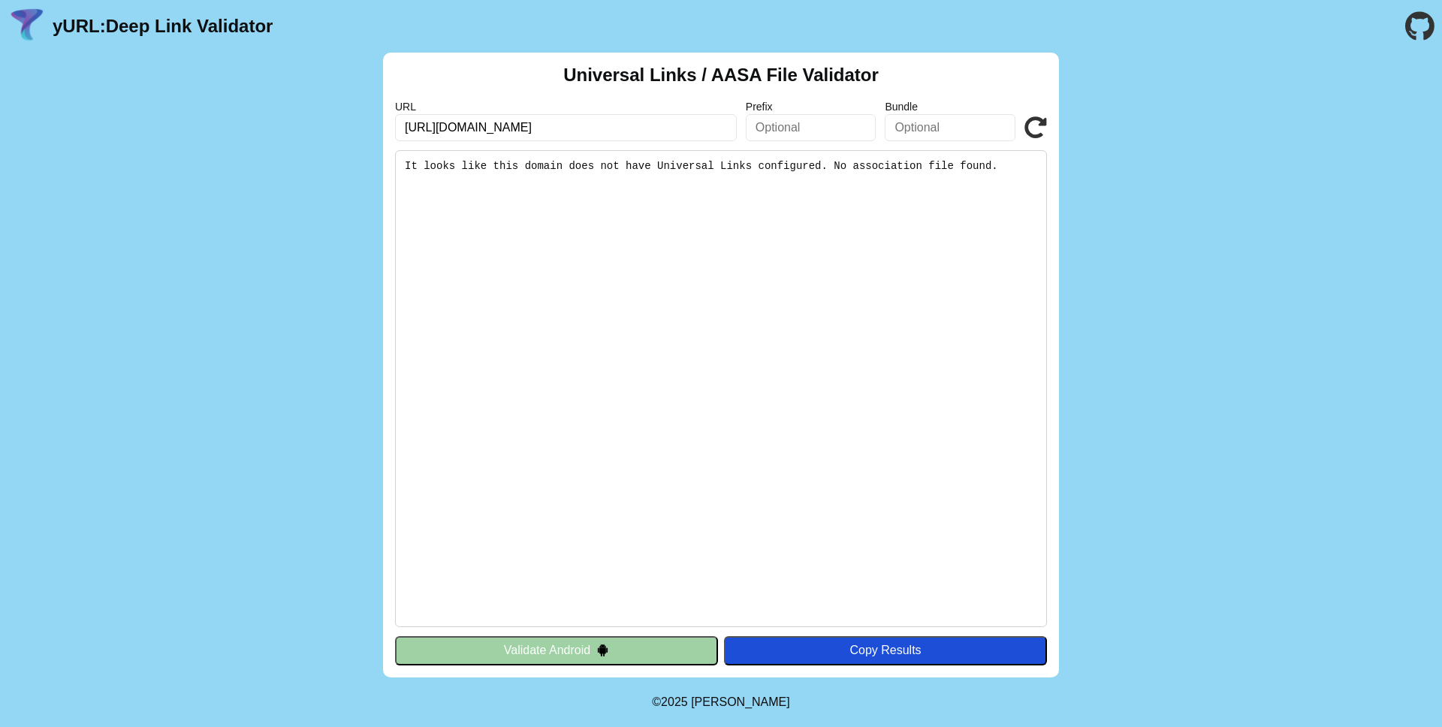
scroll to position [0, 50]
type input "[URL][DOMAIN_NAME]"
click at [1024, 129] on icon at bounding box center [1035, 127] width 23 height 23
click at [1030, 131] on icon at bounding box center [1035, 127] width 23 height 23
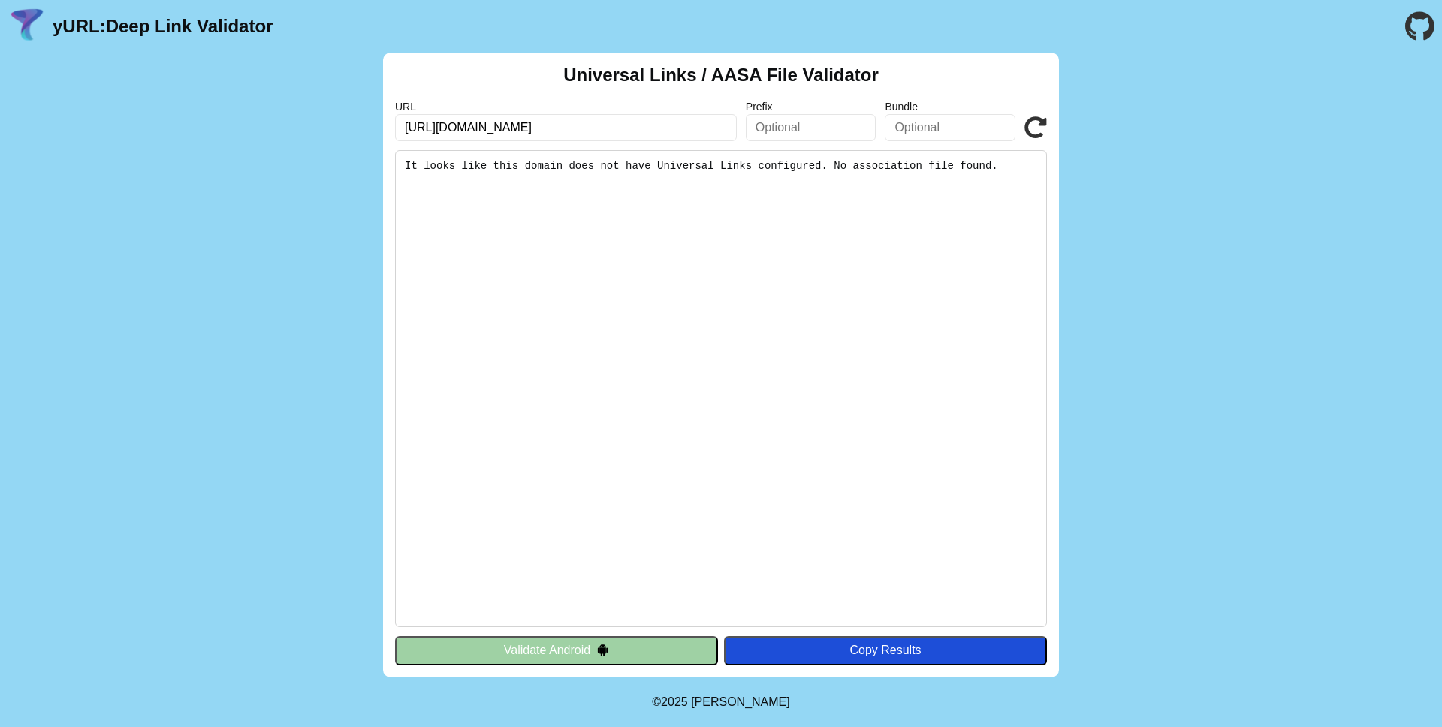
click at [623, 126] on input "[URL][DOMAIN_NAME]" at bounding box center [566, 127] width 342 height 27
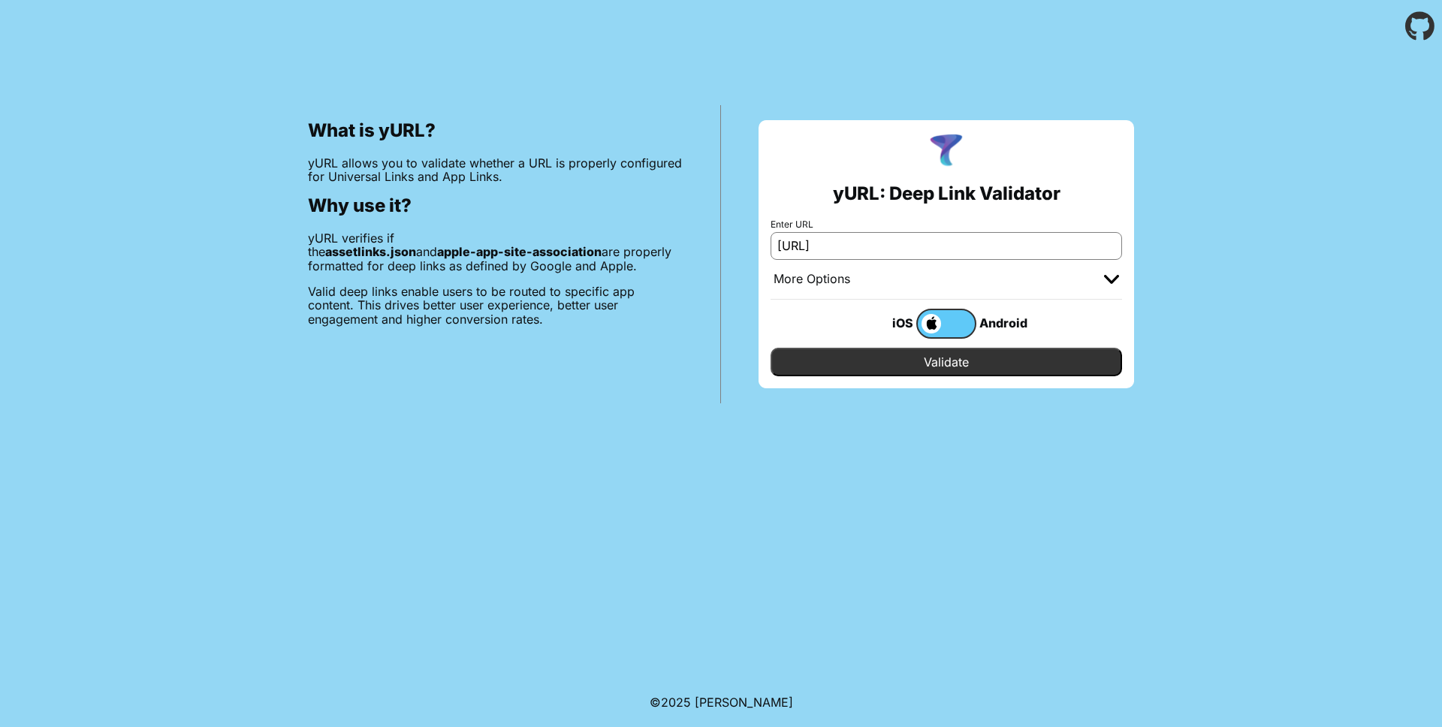
type input "http://localhost:3000/"
click at [900, 364] on input "Validate" at bounding box center [947, 362] width 352 height 29
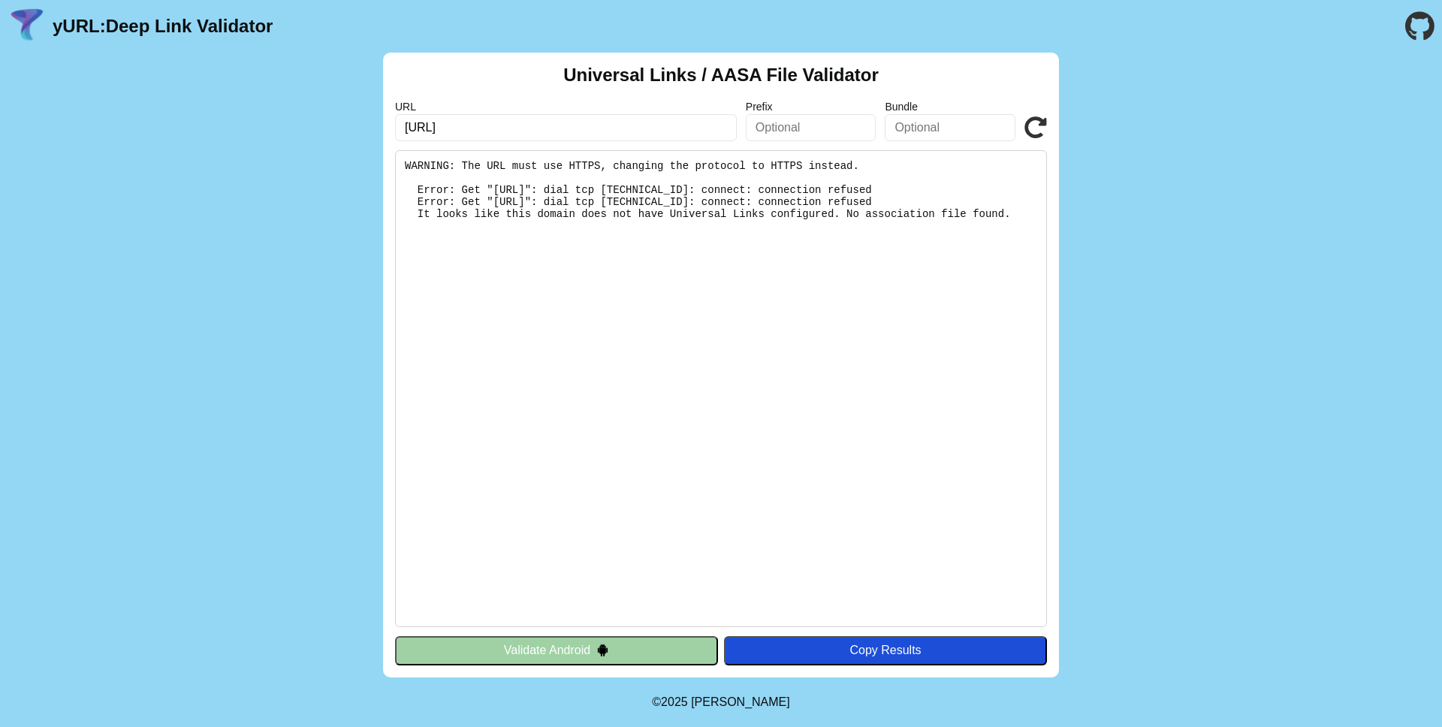
drag, startPoint x: 604, startPoint y: 189, endPoint x: 709, endPoint y: 236, distance: 115.3
click at [709, 236] on pre "WARNING: The URL must use HTTPS, changing the protocol to HTTPS instead. Error:…" at bounding box center [721, 388] width 652 height 477
click at [425, 132] on input "http://localhost:3000/" at bounding box center [566, 127] width 342 height 27
type input "[URL]"
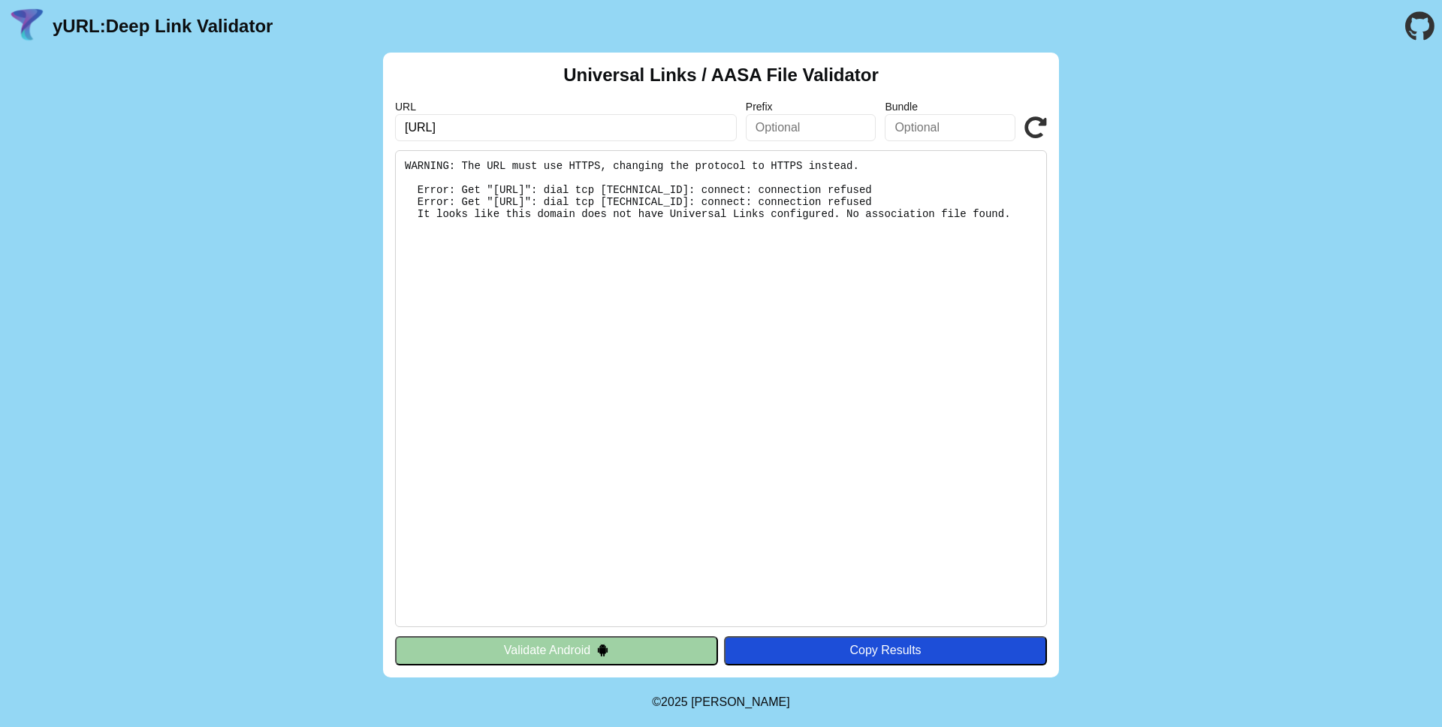
click at [1035, 124] on icon at bounding box center [1035, 127] width 23 height 23
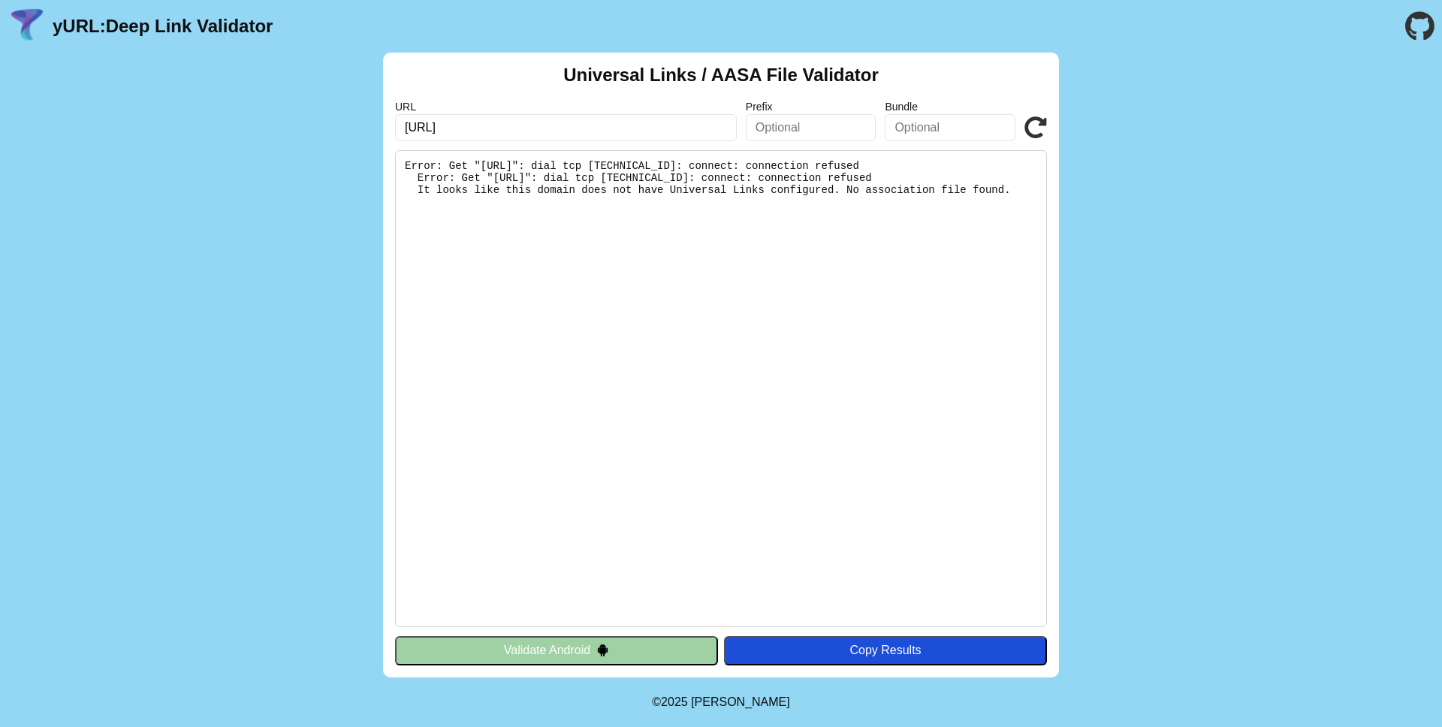
drag, startPoint x: 668, startPoint y: 172, endPoint x: 801, endPoint y: 222, distance: 142.1
click at [801, 222] on pre "Error: Get "[URL]": dial tcp [TECHNICAL_ID]: connect: connection refused Error:…" at bounding box center [721, 388] width 652 height 477
drag, startPoint x: 831, startPoint y: 222, endPoint x: 658, endPoint y: 167, distance: 181.2
click at [658, 167] on pre "Error: Get "[URL]": dial tcp [TECHNICAL_ID]: connect: connection refused Error:…" at bounding box center [721, 388] width 652 height 477
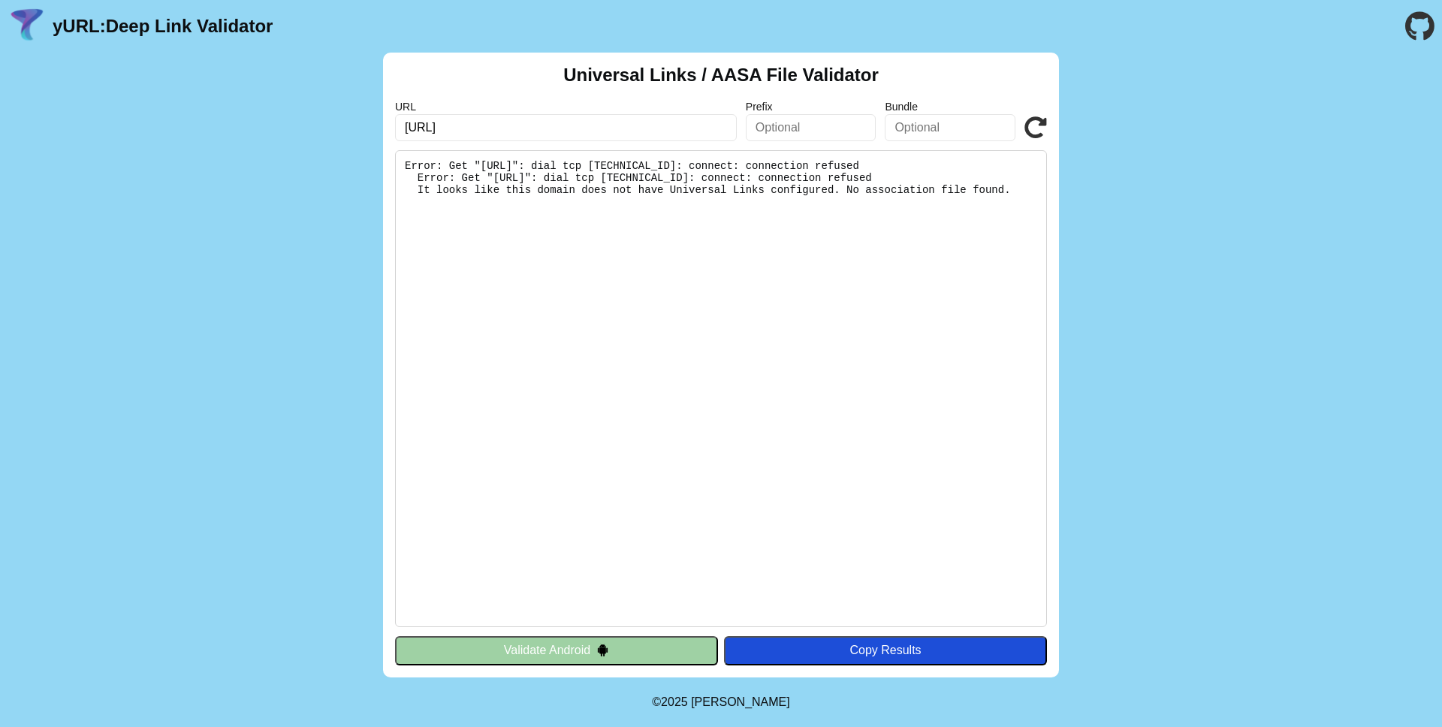
click at [658, 167] on pre "Error: Get "[URL]": dial tcp [TECHNICAL_ID]: connect: connection refused Error:…" at bounding box center [721, 388] width 652 height 477
drag, startPoint x: 658, startPoint y: 167, endPoint x: 804, endPoint y: 218, distance: 154.2
click at [804, 218] on pre "Error: Get "[URL]": dial tcp [TECHNICAL_ID]: connect: connection refused Error:…" at bounding box center [721, 388] width 652 height 477
drag, startPoint x: 829, startPoint y: 218, endPoint x: 663, endPoint y: 170, distance: 172.6
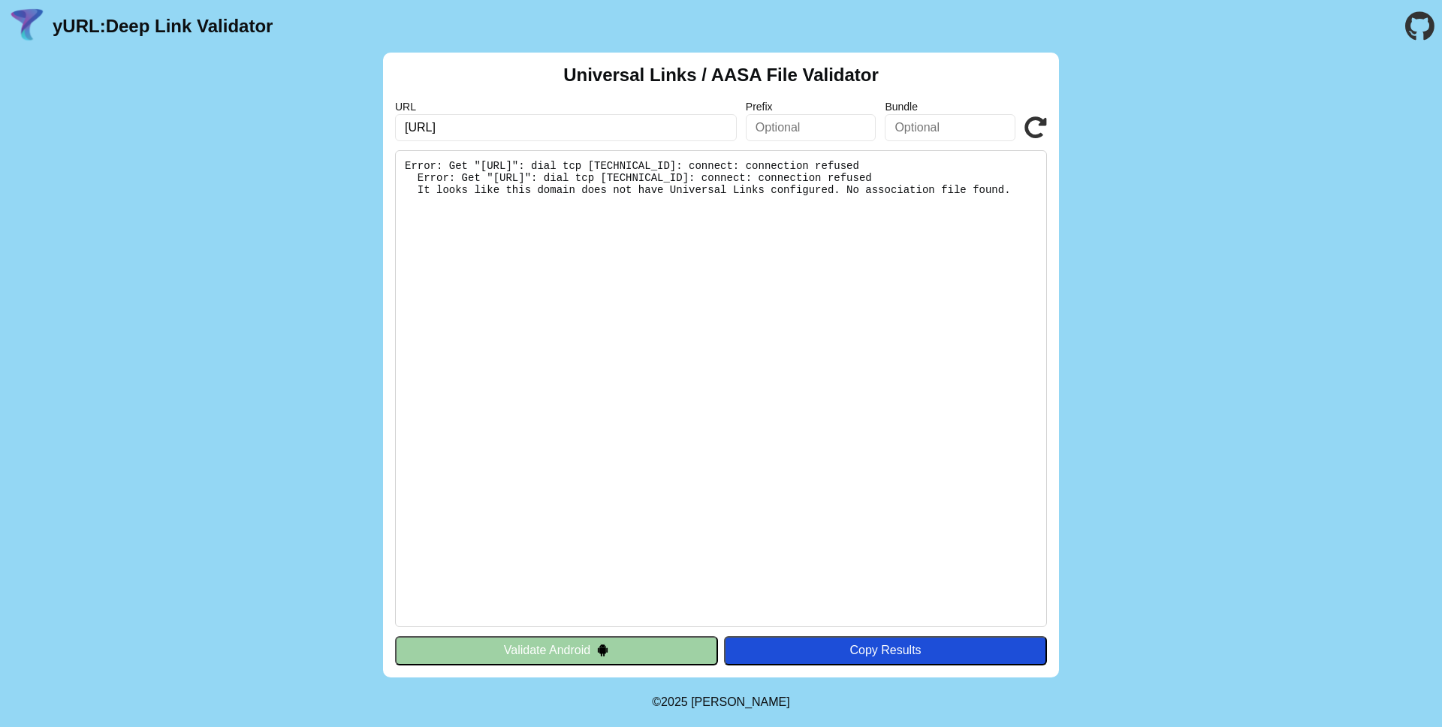
click at [663, 170] on pre "Error: Get "https://localhost:3000/.well-known/apple-app-site-association": dia…" at bounding box center [721, 388] width 652 height 477
drag, startPoint x: 664, startPoint y: 169, endPoint x: 759, endPoint y: 215, distance: 105.8
click at [759, 215] on pre "Error: Get "https://localhost:3000/.well-known/apple-app-site-association": dia…" at bounding box center [721, 388] width 652 height 477
click at [759, 215] on pre "Error: Get "[URL]": dial tcp [TECHNICAL_ID]: connect: connection refused Error:…" at bounding box center [721, 388] width 652 height 477
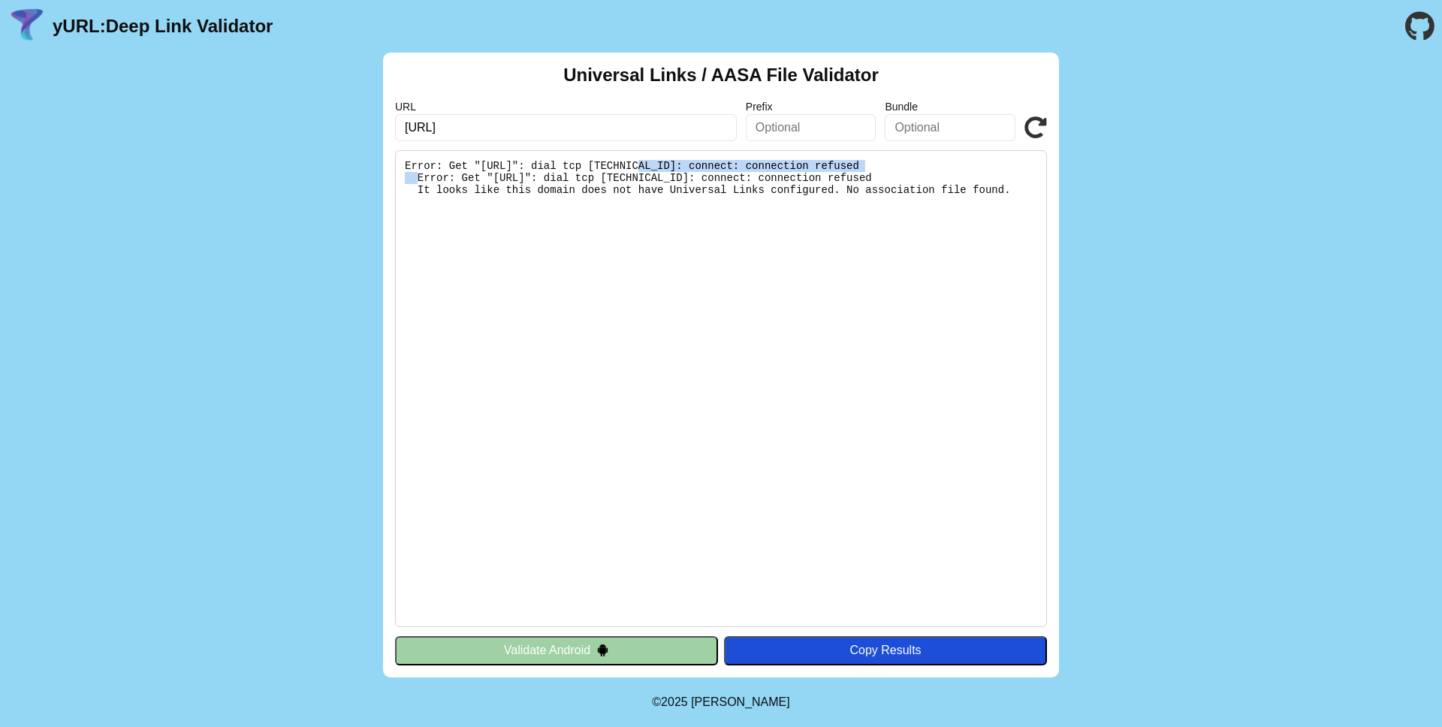
drag, startPoint x: 639, startPoint y: 168, endPoint x: 878, endPoint y: 166, distance: 238.9
click at [878, 166] on pre "Error: Get "[URL]": dial tcp [TECHNICAL_ID]: connect: connection refused Error:…" at bounding box center [721, 388] width 652 height 477
copy pre ".well-known/apple-app-site-association"
drag, startPoint x: 744, startPoint y: 180, endPoint x: 831, endPoint y: 213, distance: 93.9
click at [830, 213] on pre "Error: Get "[URL]": dial tcp [TECHNICAL_ID]: connect: connection refused Error:…" at bounding box center [721, 388] width 652 height 477
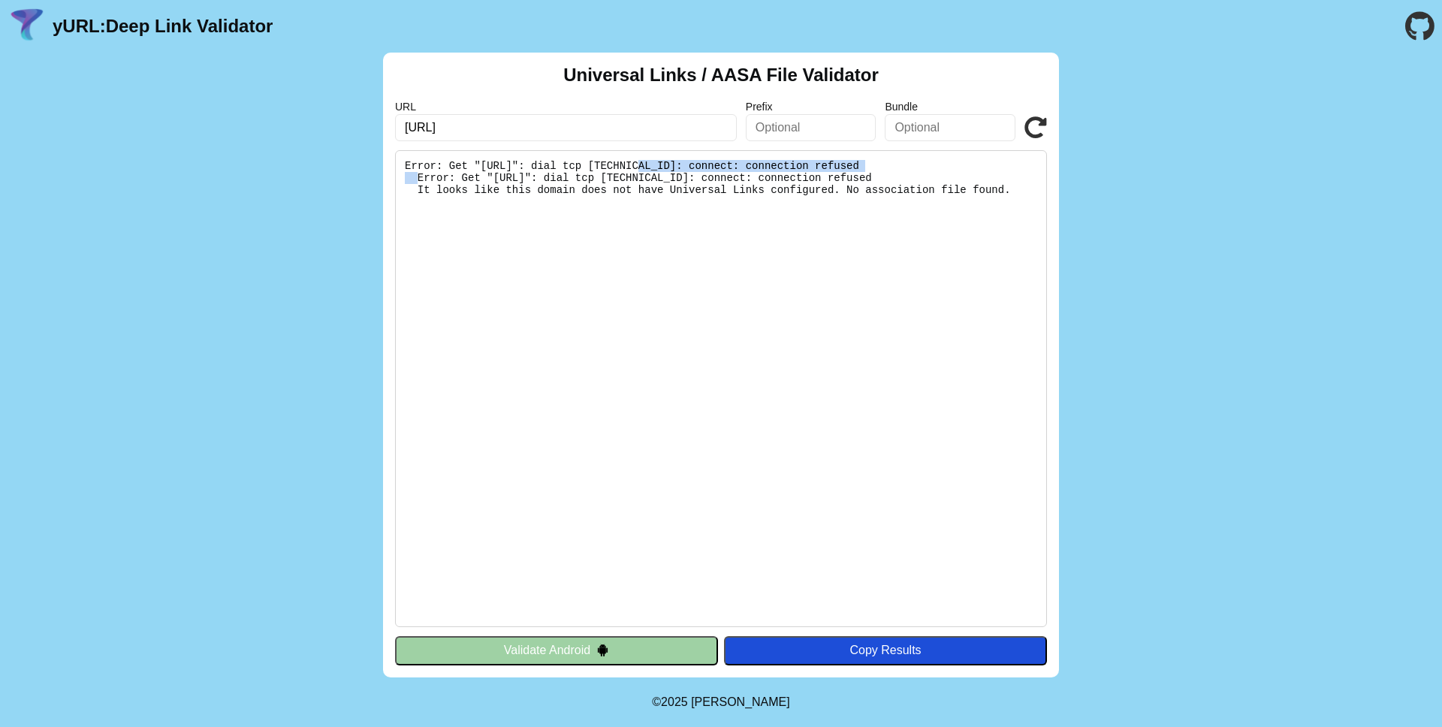
click at [831, 213] on pre "Error: Get "[URL]": dial tcp [TECHNICAL_ID]: connect: connection refused Error:…" at bounding box center [721, 388] width 652 height 477
drag, startPoint x: 856, startPoint y: 213, endPoint x: 810, endPoint y: 173, distance: 60.7
click at [810, 173] on pre "Error: Get "[URL]": dial tcp [TECHNICAL_ID]: connect: connection refused Error:…" at bounding box center [721, 388] width 652 height 477
click at [801, 136] on input "text" at bounding box center [811, 127] width 131 height 27
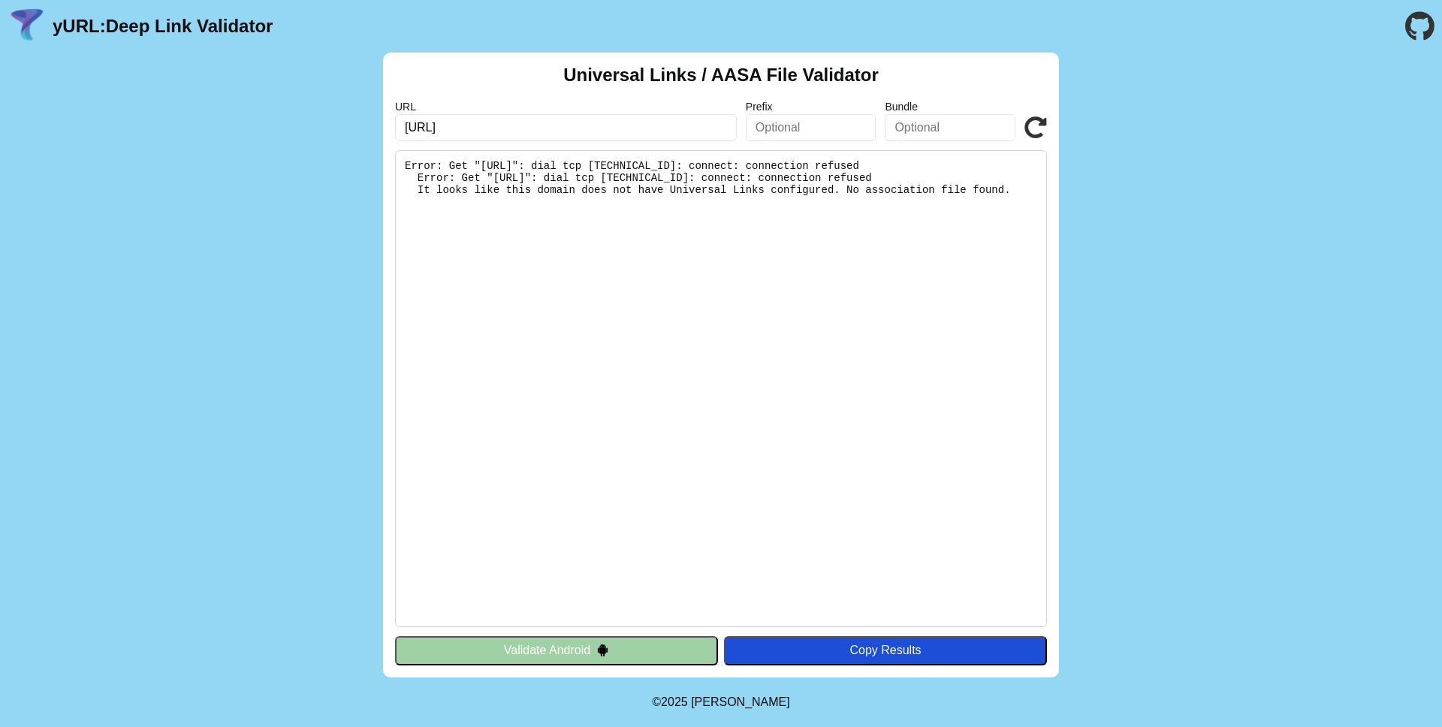
click at [355, 185] on div "Universal Links / AASA File Validator URL https://localhost:3000/ Prefix Bundle…" at bounding box center [721, 365] width 1442 height 625
drag, startPoint x: 51, startPoint y: 23, endPoint x: 290, endPoint y: 32, distance: 239.0
click at [290, 32] on header "yURL: Deep Link Validator" at bounding box center [721, 26] width 1442 height 53
click at [1059, 120] on div "Universal Links / AASA File Validator URL https://localhost:3000/ Prefix Bundle…" at bounding box center [721, 365] width 1442 height 625
click at [1048, 122] on div "Universal Links / AASA File Validator URL https://localhost:3000/ Prefix Bundle…" at bounding box center [721, 365] width 676 height 625
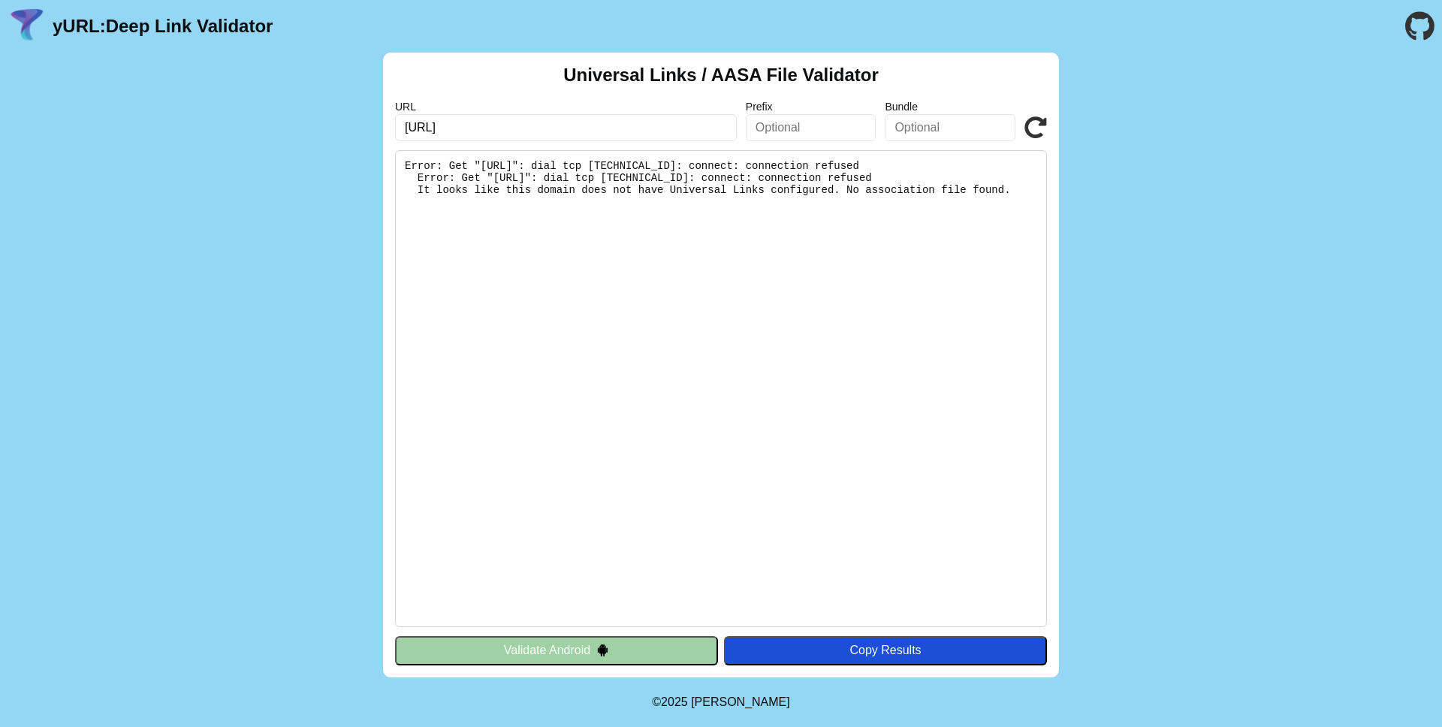
click at [1042, 122] on icon at bounding box center [1035, 127] width 23 height 23
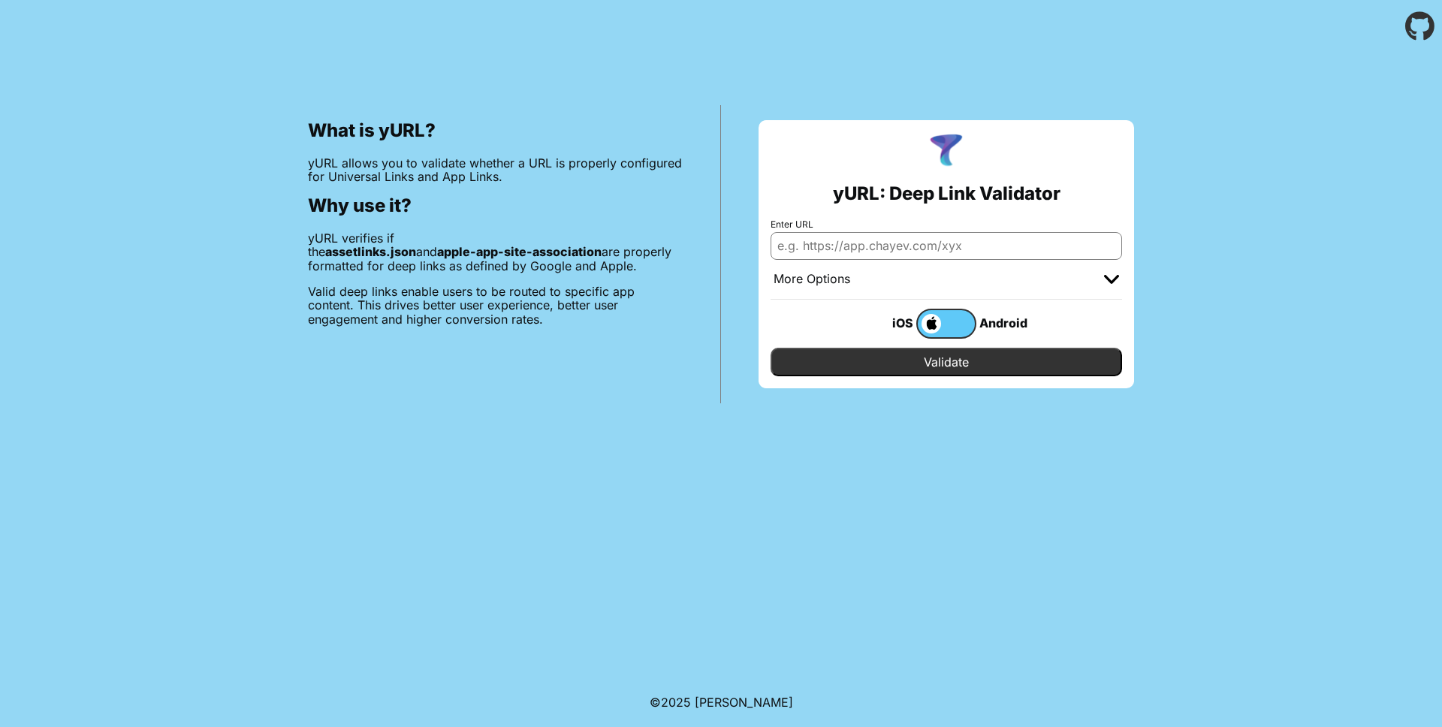
click at [831, 273] on div "More Options" at bounding box center [812, 279] width 77 height 15
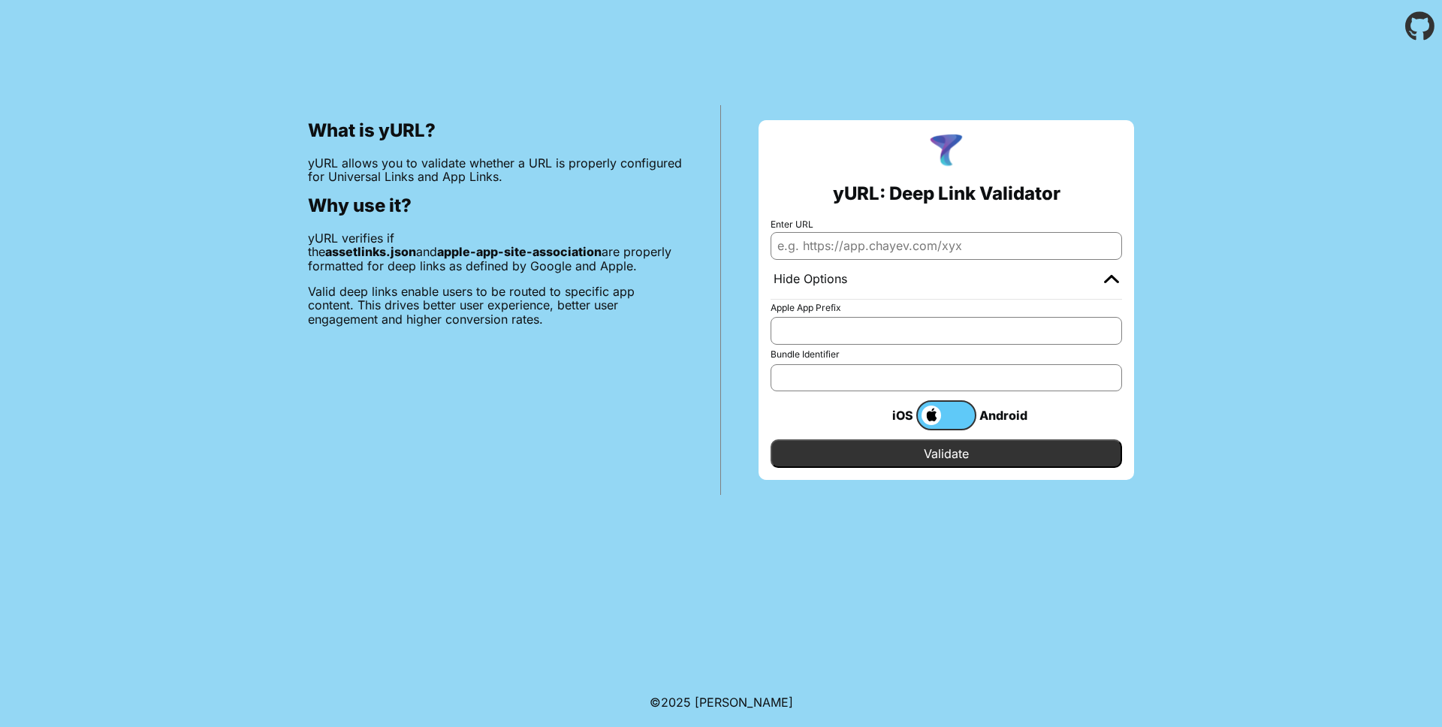
click at [870, 333] on input "Apple App Prefix" at bounding box center [947, 330] width 352 height 27
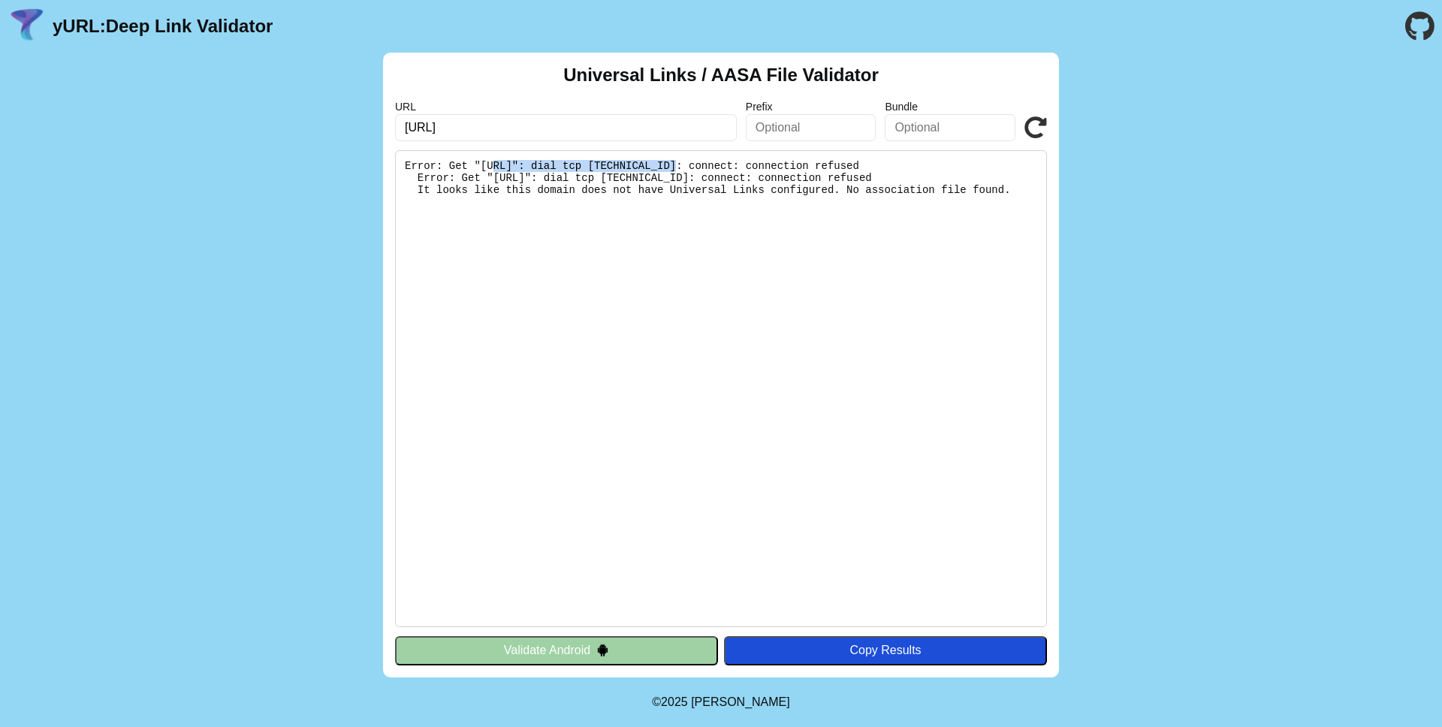
click at [676, 164] on pre "Error: Get "[URL]": dial tcp [TECHNICAL_ID]: connect: connection refused Error:…" at bounding box center [721, 388] width 652 height 477
click at [647, 135] on input "[URL]" at bounding box center [566, 127] width 342 height 27
drag, startPoint x: 690, startPoint y: 167, endPoint x: 831, endPoint y: 216, distance: 148.7
click at [831, 216] on pre "Error: Get "[URL]": dial tcp [TECHNICAL_ID]: connect: connection refused Error:…" at bounding box center [721, 388] width 652 height 477
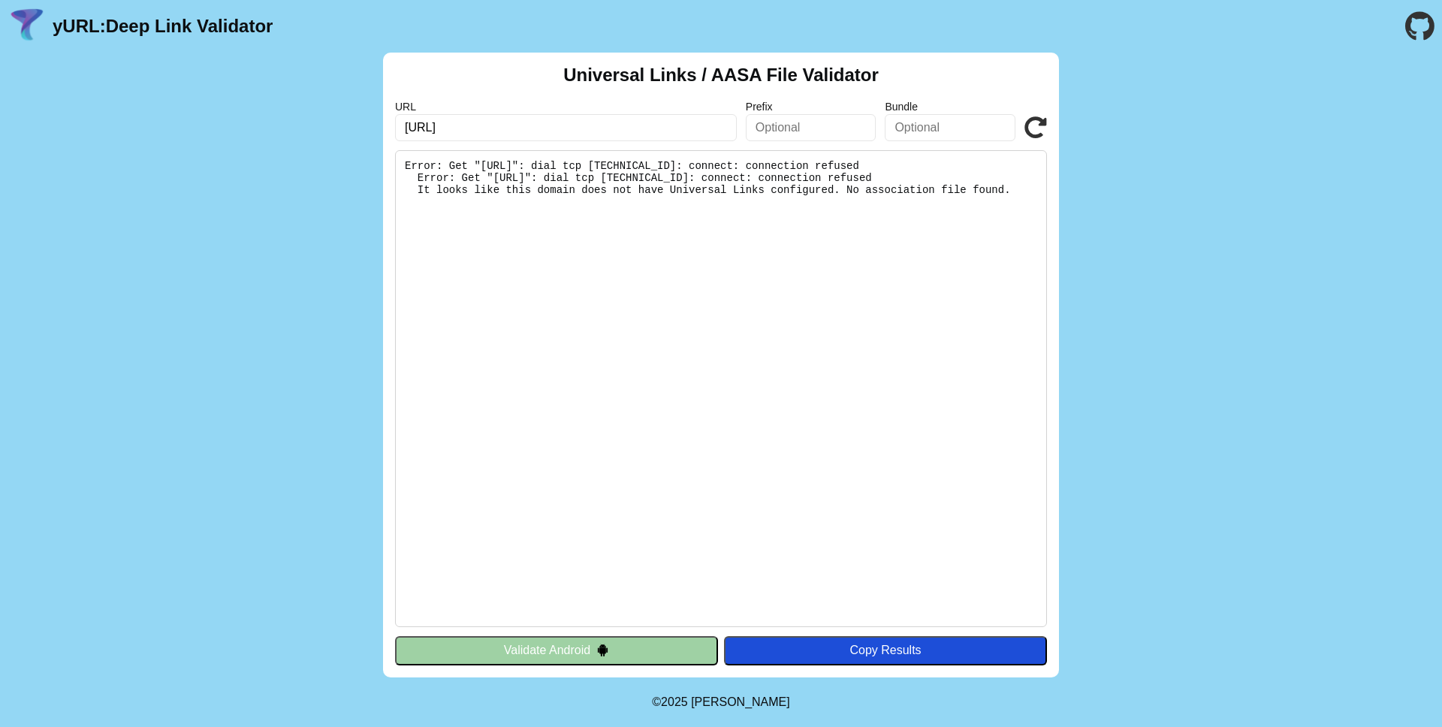
click at [831, 216] on pre "Error: Get "[URL]": dial tcp [TECHNICAL_ID]: connect: connection refused Error:…" at bounding box center [721, 388] width 652 height 477
drag, startPoint x: 851, startPoint y: 216, endPoint x: 741, endPoint y: 187, distance: 113.5
click at [741, 187] on pre "Error: Get "[URL]": dial tcp [TECHNICAL_ID]: connect: connection refused Error:…" at bounding box center [721, 388] width 652 height 477
click at [738, 170] on pre "Error: Get "[URL]": dial tcp [TECHNICAL_ID]: connect: connection refused Error:…" at bounding box center [721, 388] width 652 height 477
drag, startPoint x: 738, startPoint y: 161, endPoint x: 786, endPoint y: 208, distance: 67.5
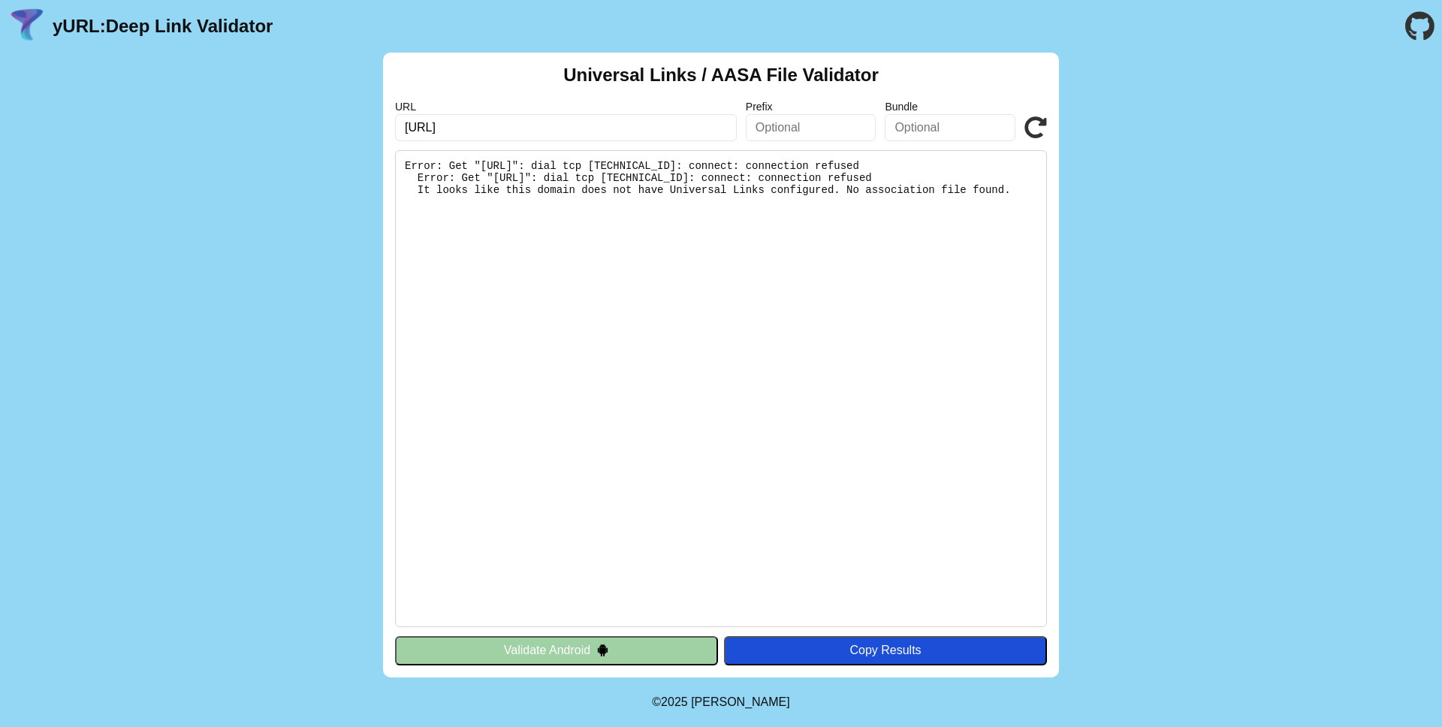
click at [786, 208] on pre "Error: Get "[URL]": dial tcp [TECHNICAL_ID]: connect: connection refused Error:…" at bounding box center [721, 388] width 652 height 477
drag, startPoint x: 798, startPoint y: 208, endPoint x: 668, endPoint y: 162, distance: 137.1
click at [668, 162] on pre "Error: Get "[URL]": dial tcp [TECHNICAL_ID]: connect: connection refused Error:…" at bounding box center [721, 388] width 652 height 477
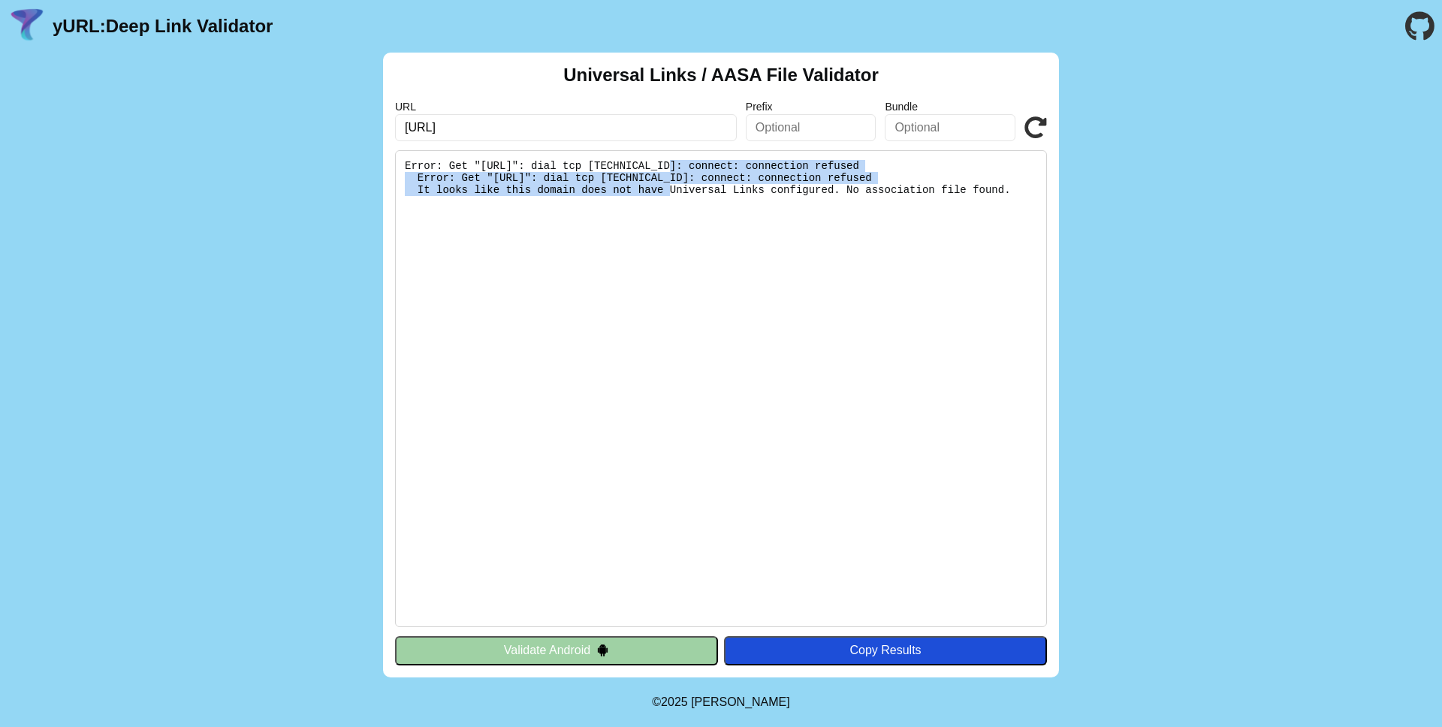
drag, startPoint x: 668, startPoint y: 162, endPoint x: 747, endPoint y: 195, distance: 84.5
click at [747, 195] on pre "Error: Get "[URL]": dial tcp [TECHNICAL_ID]: connect: connection refused Error:…" at bounding box center [721, 388] width 652 height 477
drag, startPoint x: 748, startPoint y: 195, endPoint x: 656, endPoint y: 160, distance: 98.9
click at [656, 160] on pre "Error: Get "[URL]": dial tcp [TECHNICAL_ID]: connect: connection refused Error:…" at bounding box center [721, 388] width 652 height 477
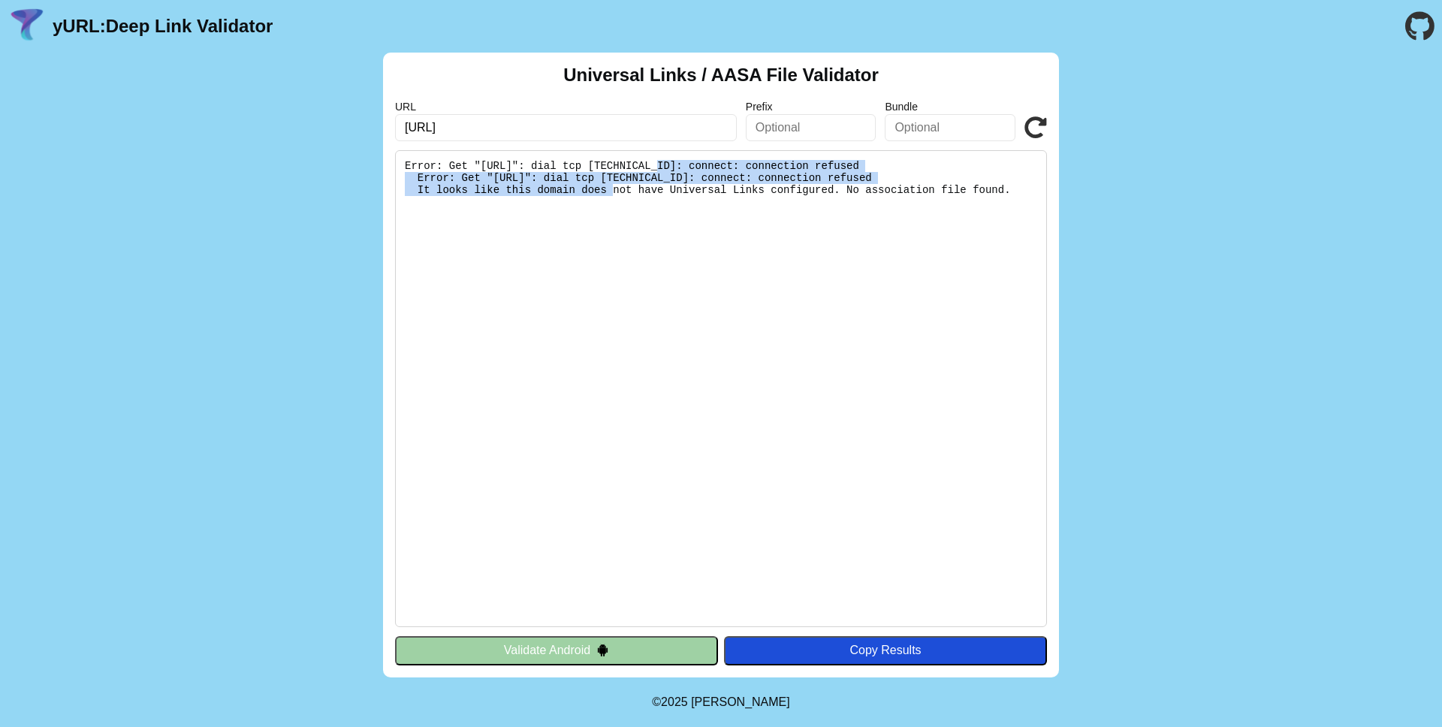
click at [656, 160] on pre "Error: Get "[URL]": dial tcp [TECHNICAL_ID]: connect: connection refused Error:…" at bounding box center [721, 388] width 652 height 477
drag, startPoint x: 656, startPoint y: 160, endPoint x: 720, endPoint y: 198, distance: 74.5
click at [720, 198] on pre "Error: Get "[URL]": dial tcp [TECHNICAL_ID]: connect: connection refused Error:…" at bounding box center [721, 388] width 652 height 477
drag, startPoint x: 728, startPoint y: 198, endPoint x: 616, endPoint y: 159, distance: 118.5
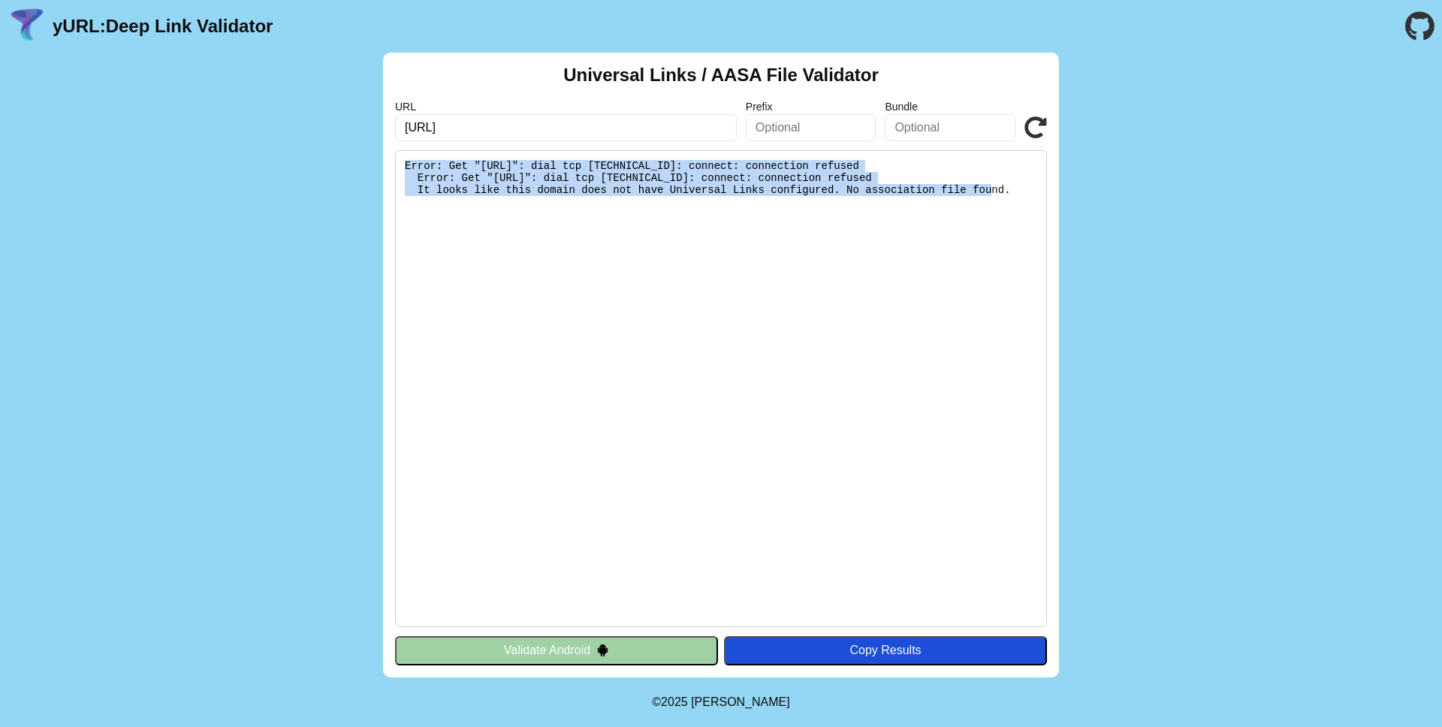
click at [616, 159] on pre "Error: Get "[URL]": dial tcp [TECHNICAL_ID]: connect: connection refused Error:…" at bounding box center [721, 388] width 652 height 477
click at [617, 159] on pre "Error: Get "[URL]": dial tcp [TECHNICAL_ID]: connect: connection refused Error:…" at bounding box center [721, 388] width 652 height 477
drag, startPoint x: 617, startPoint y: 159, endPoint x: 686, endPoint y: 189, distance: 75.3
click at [685, 189] on pre "Error: Get "[URL]": dial tcp [TECHNICAL_ID]: connect: connection refused Error:…" at bounding box center [721, 388] width 652 height 477
click at [686, 189] on pre "Error: Get "[URL]": dial tcp [TECHNICAL_ID]: connect: connection refused Error:…" at bounding box center [721, 388] width 652 height 477
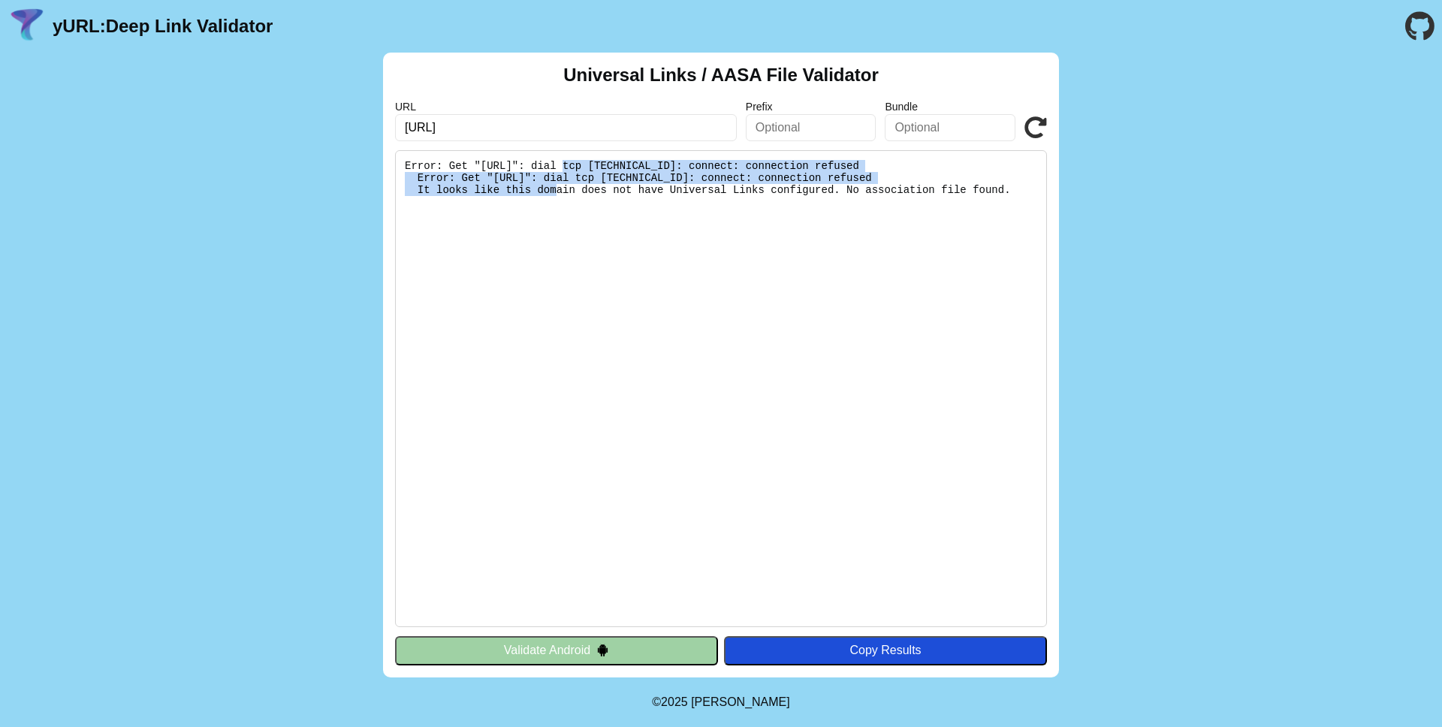
drag, startPoint x: 687, startPoint y: 190, endPoint x: 560, endPoint y: 162, distance: 130.7
click at [560, 162] on pre "Error: Get "[URL]": dial tcp [TECHNICAL_ID]: connect: connection refused Error:…" at bounding box center [721, 388] width 652 height 477
drag, startPoint x: 560, startPoint y: 162, endPoint x: 635, endPoint y: 207, distance: 87.2
click at [635, 207] on pre "Error: Get "[URL]": dial tcp [TECHNICAL_ID]: connect: connection refused Error:…" at bounding box center [721, 388] width 652 height 477
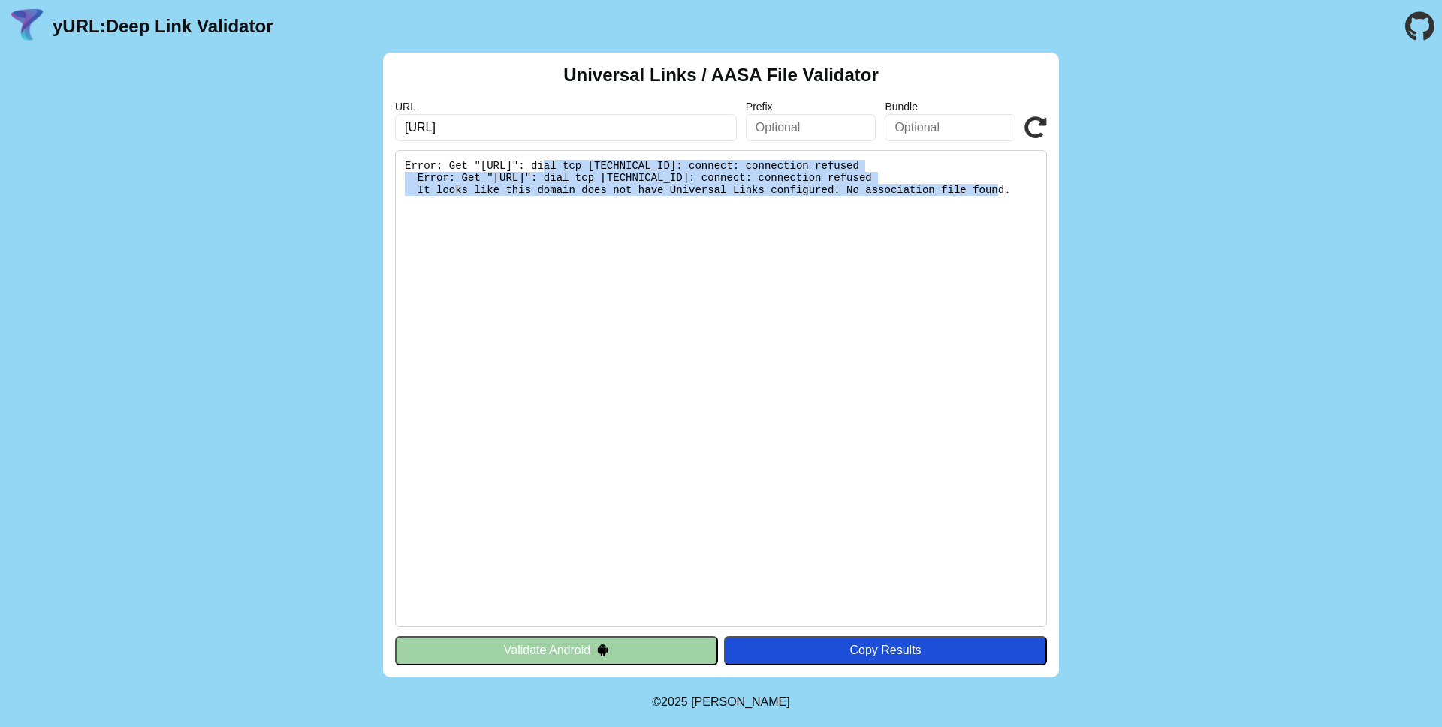
click at [635, 207] on pre "Error: Get "[URL]": dial tcp [TECHNICAL_ID]: connect: connection refused Error:…" at bounding box center [721, 388] width 652 height 477
